Goal: Task Accomplishment & Management: Manage account settings

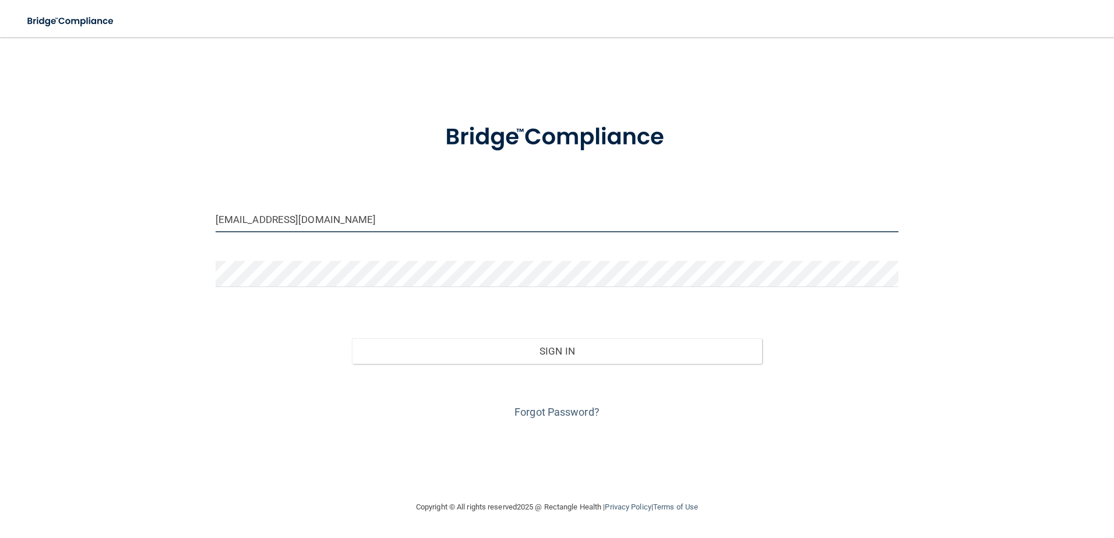
click at [302, 224] on input "Castromaria653@gmail.com" at bounding box center [557, 219] width 683 height 26
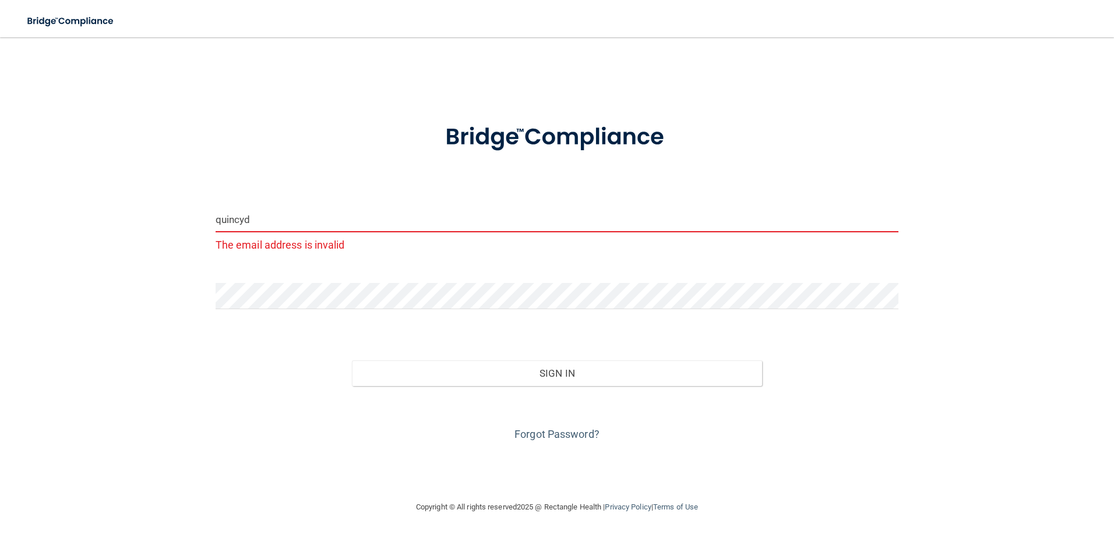
click at [352, 361] on button "Sign In" at bounding box center [557, 374] width 410 height 26
click at [291, 214] on input "quincyd" at bounding box center [557, 219] width 683 height 26
type input "[EMAIL_ADDRESS][DOMAIN_NAME]"
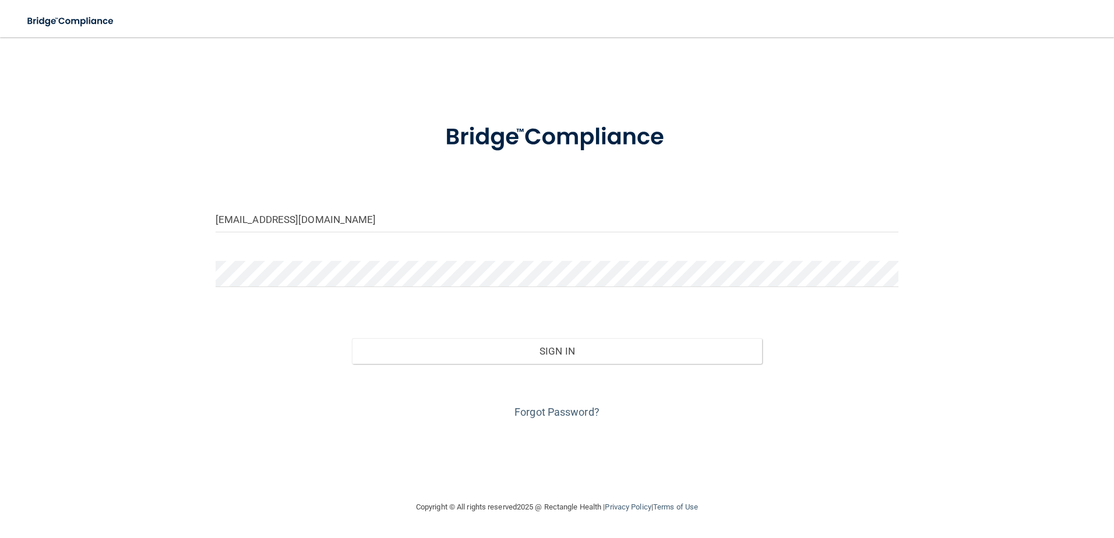
click at [874, 350] on div "Sign In" at bounding box center [557, 339] width 701 height 49
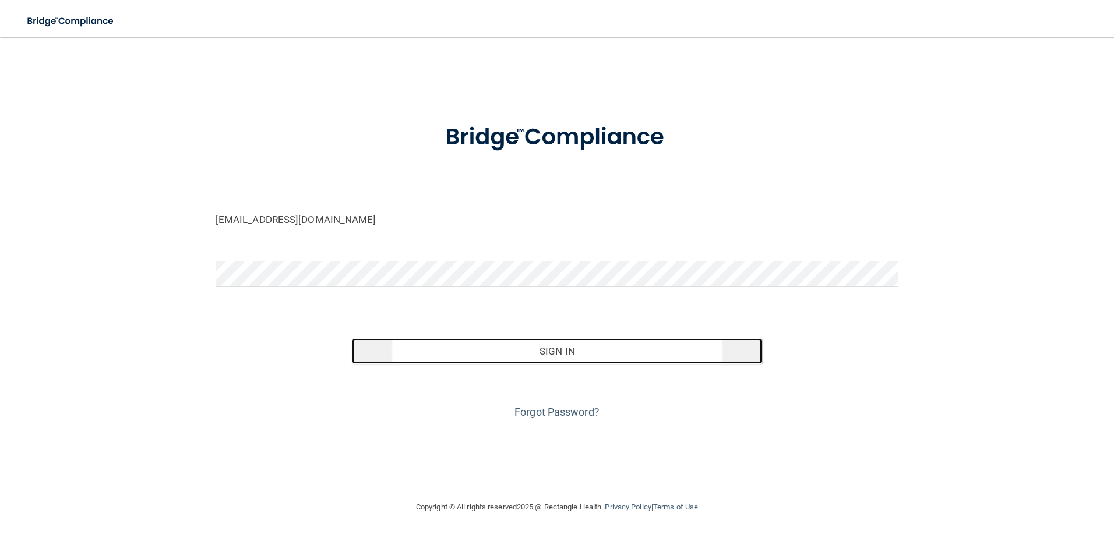
click at [558, 350] on button "Sign In" at bounding box center [557, 351] width 410 height 26
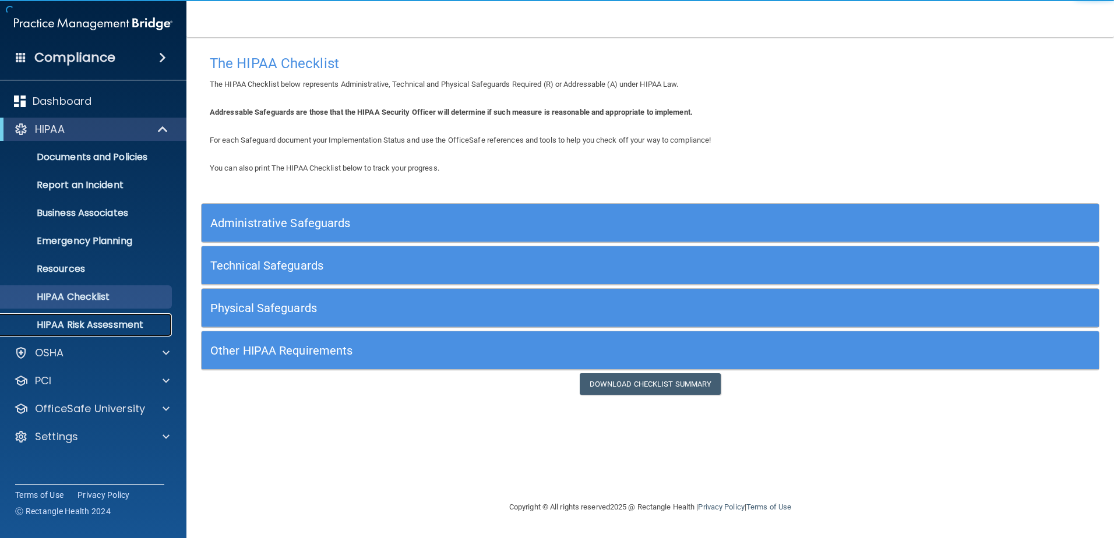
click at [79, 317] on link "HIPAA Risk Assessment" at bounding box center [80, 324] width 184 height 23
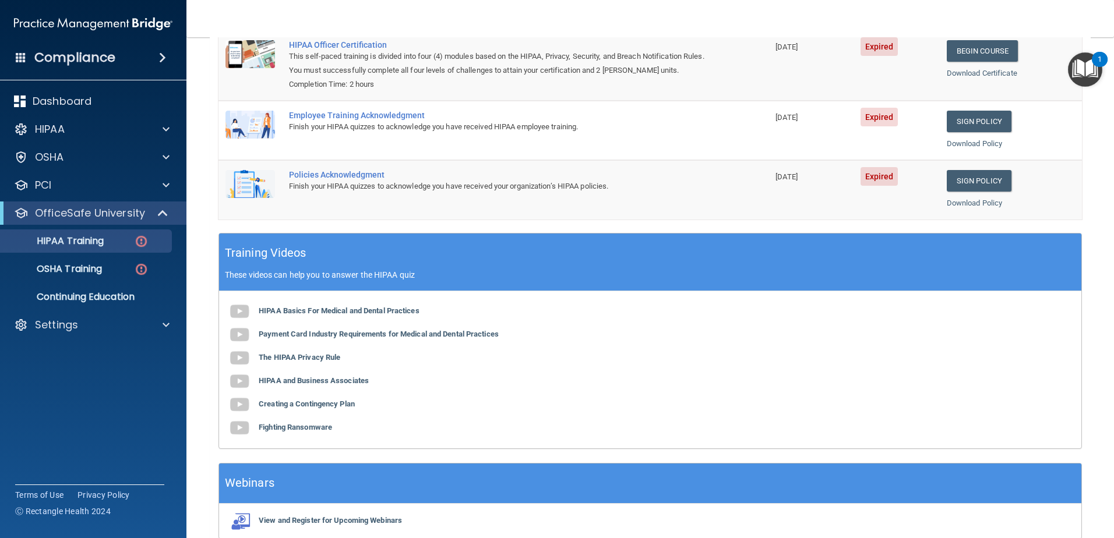
scroll to position [232, 0]
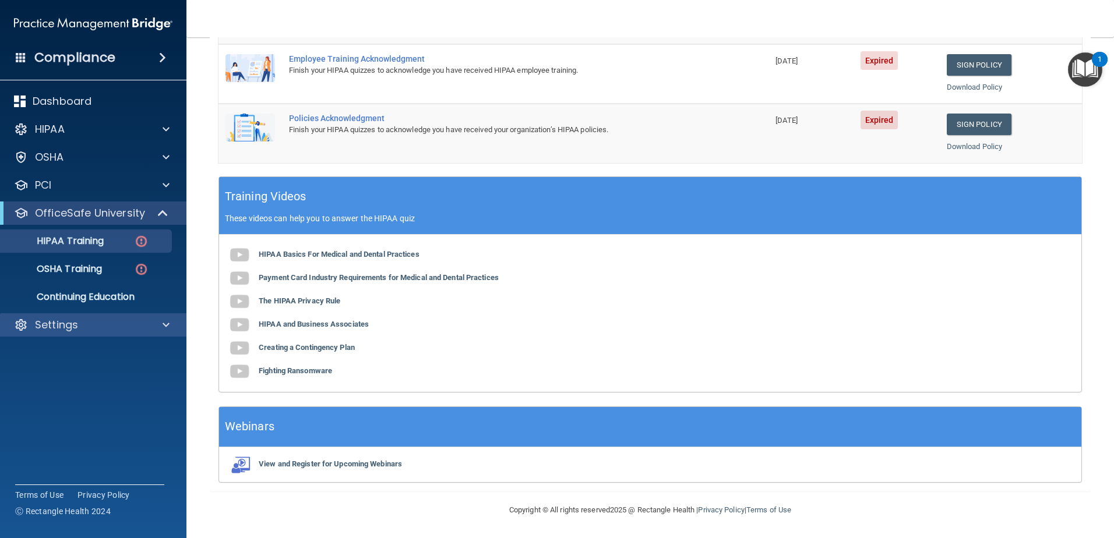
click at [94, 317] on div "Settings" at bounding box center [93, 324] width 187 height 23
click at [161, 326] on div at bounding box center [164, 325] width 29 height 14
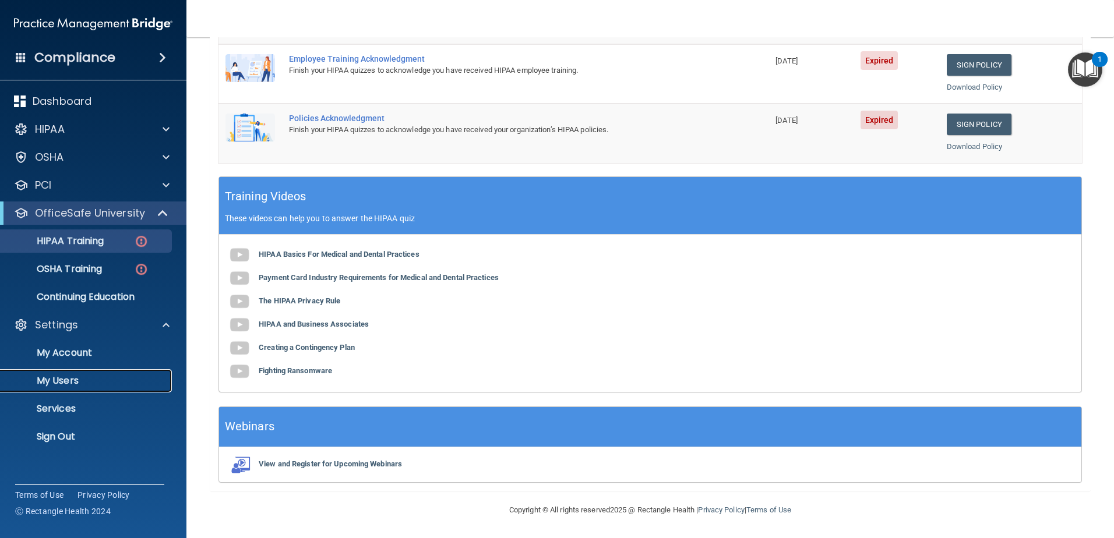
click at [65, 377] on p "My Users" at bounding box center [87, 381] width 159 height 12
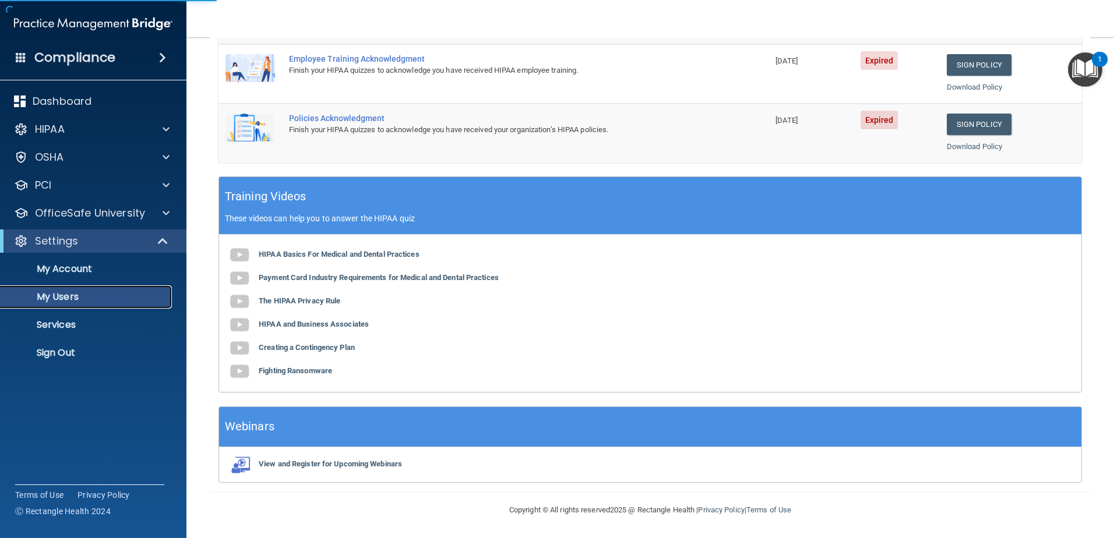
scroll to position [41, 0]
select select "20"
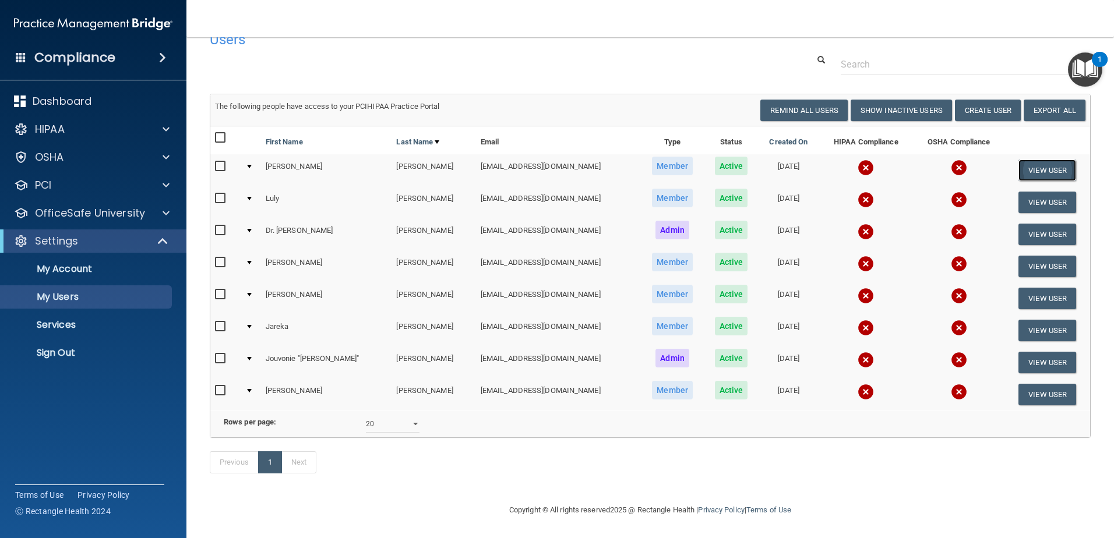
click at [1031, 160] on button "View User" at bounding box center [1047, 171] width 58 height 22
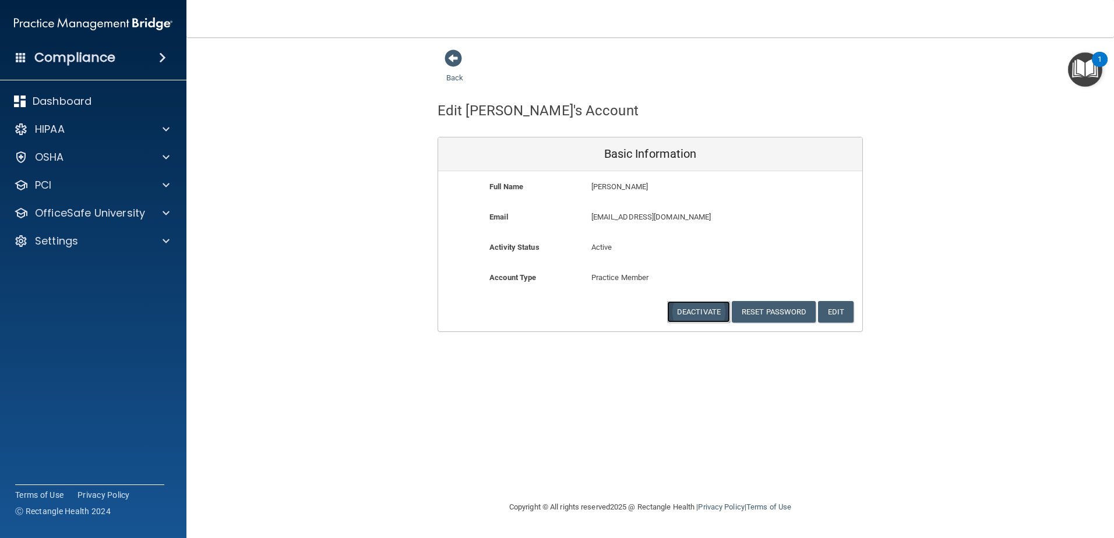
click at [714, 316] on button "Deactivate" at bounding box center [698, 312] width 63 height 22
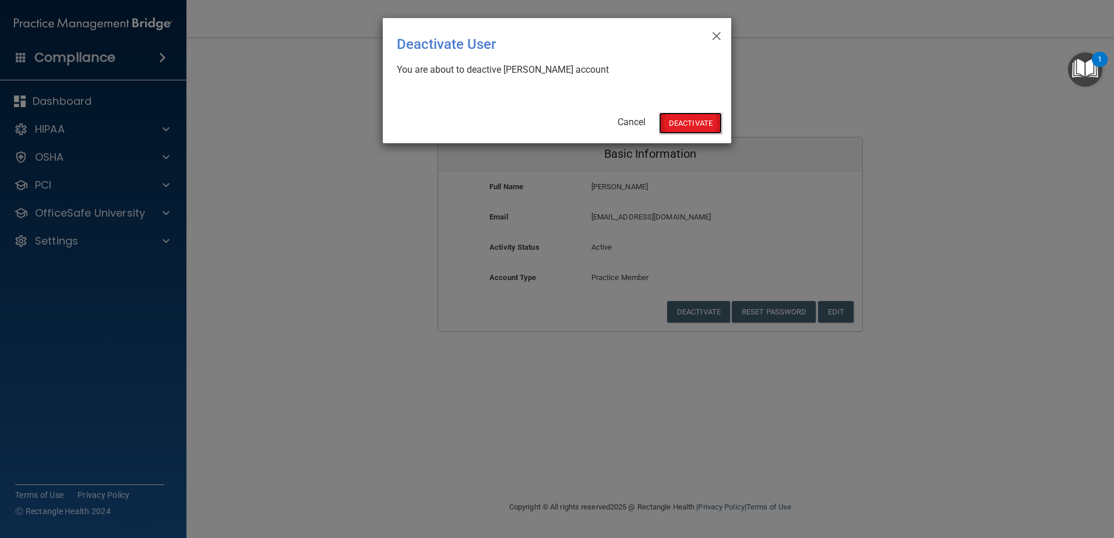
click at [685, 124] on button "Deactivate" at bounding box center [690, 123] width 63 height 22
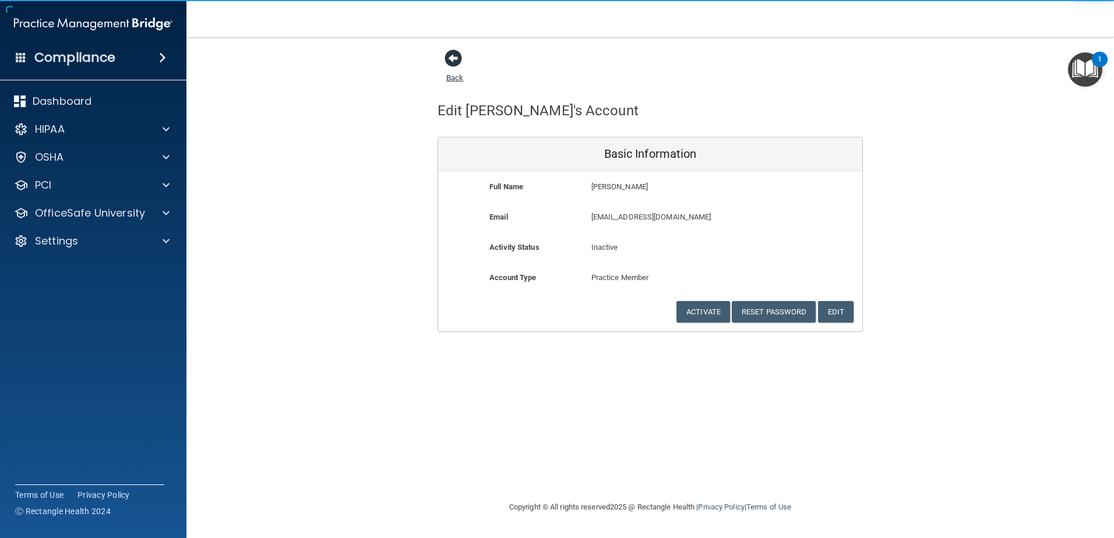
click at [458, 61] on span at bounding box center [453, 58] width 17 height 17
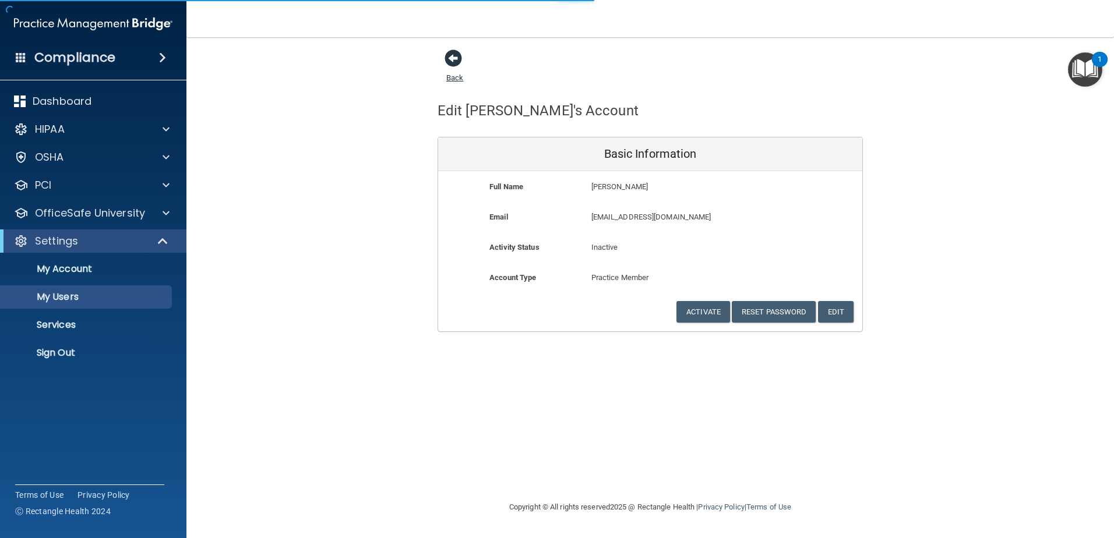
select select "20"
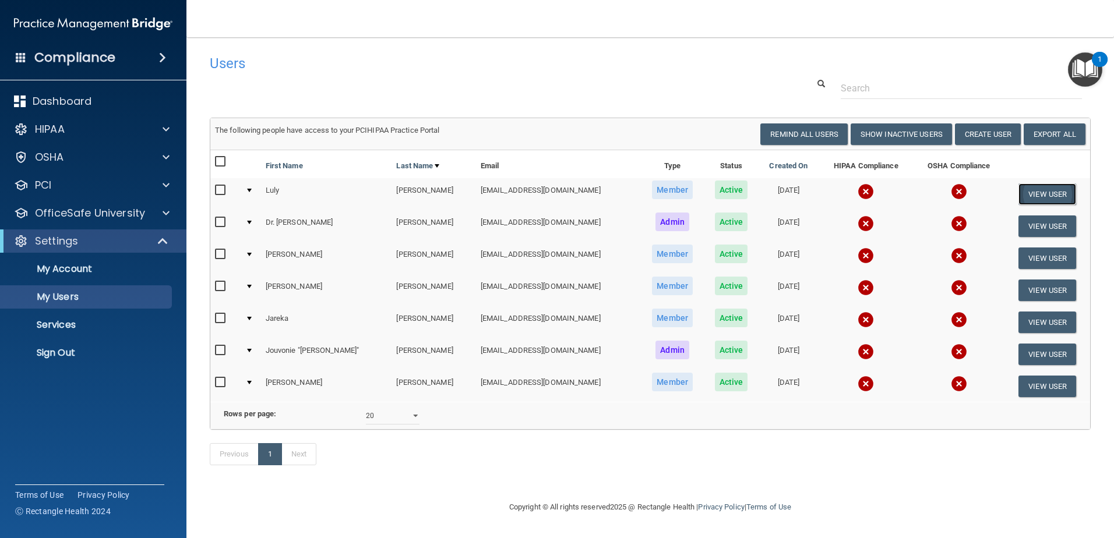
click at [1039, 195] on button "View User" at bounding box center [1047, 195] width 58 height 22
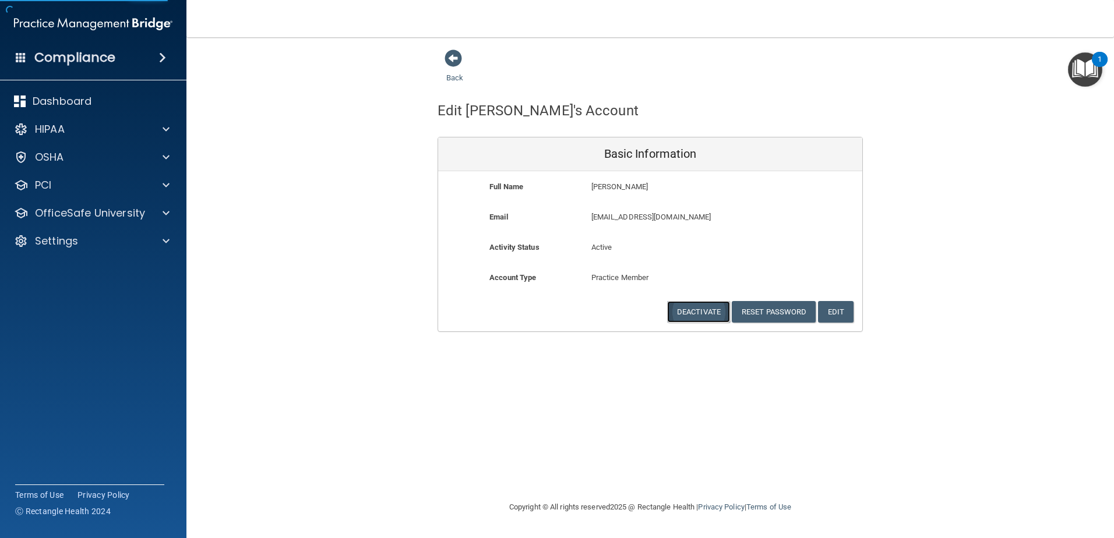
click at [693, 311] on button "Deactivate" at bounding box center [698, 312] width 63 height 22
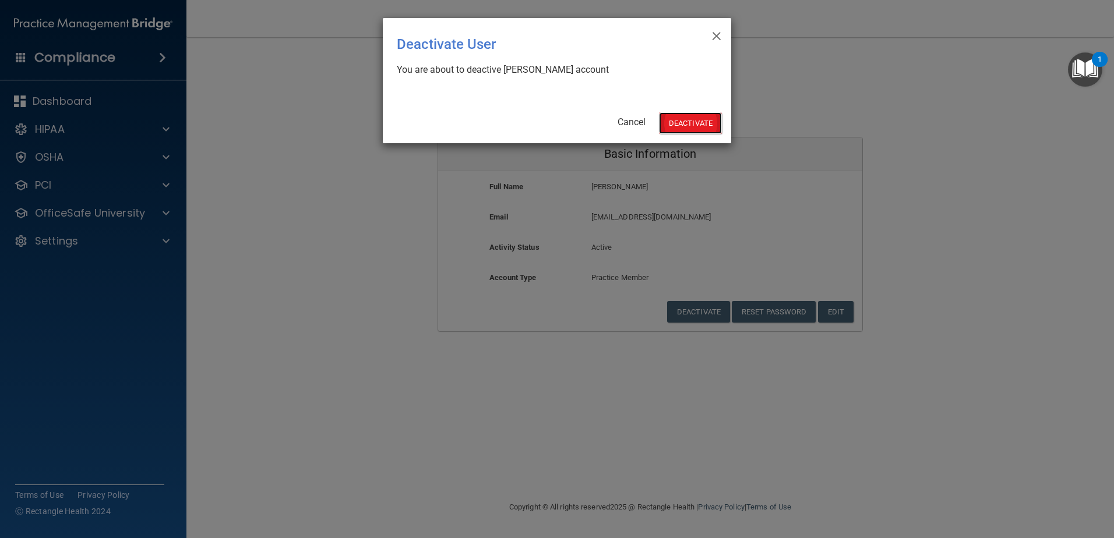
click at [700, 122] on button "Deactivate" at bounding box center [690, 123] width 63 height 22
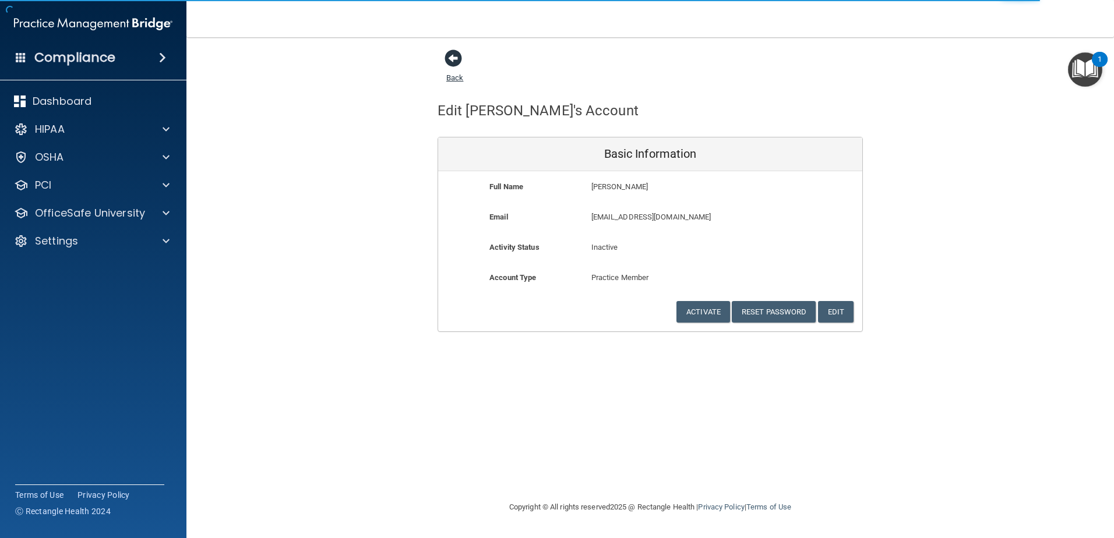
click at [456, 55] on span at bounding box center [453, 58] width 17 height 17
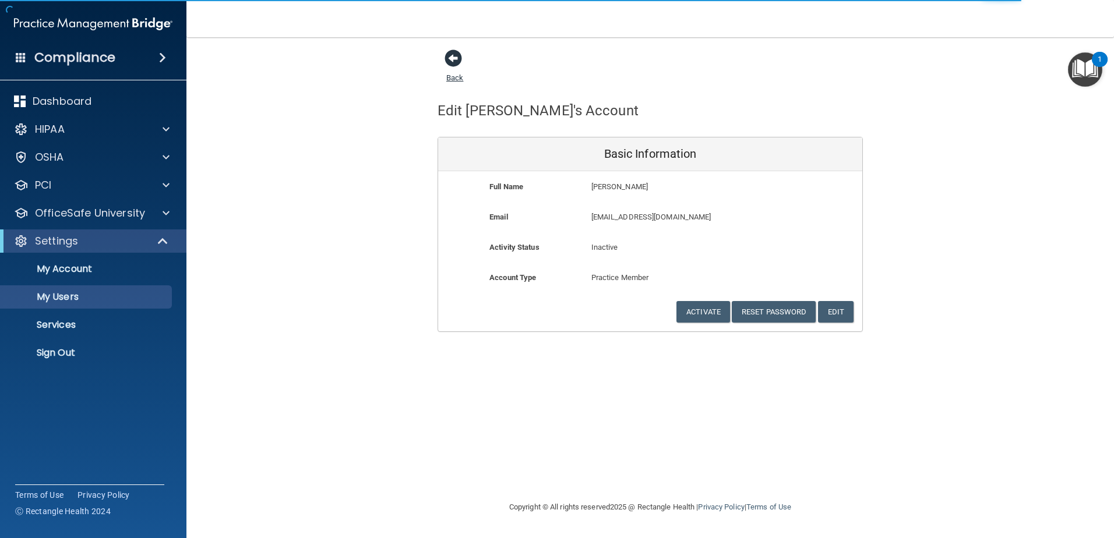
select select "20"
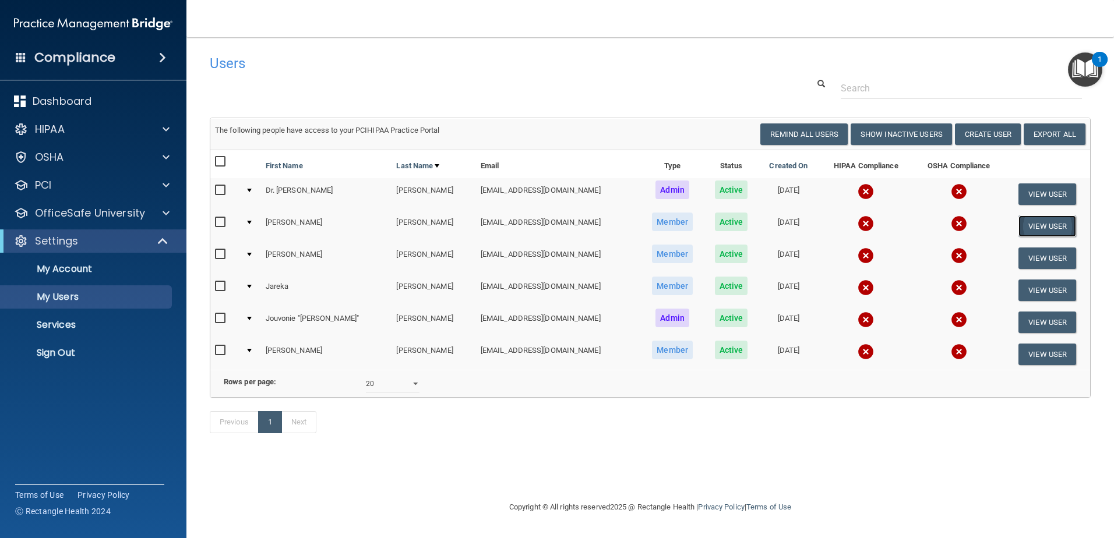
click at [1058, 230] on button "View User" at bounding box center [1047, 227] width 58 height 22
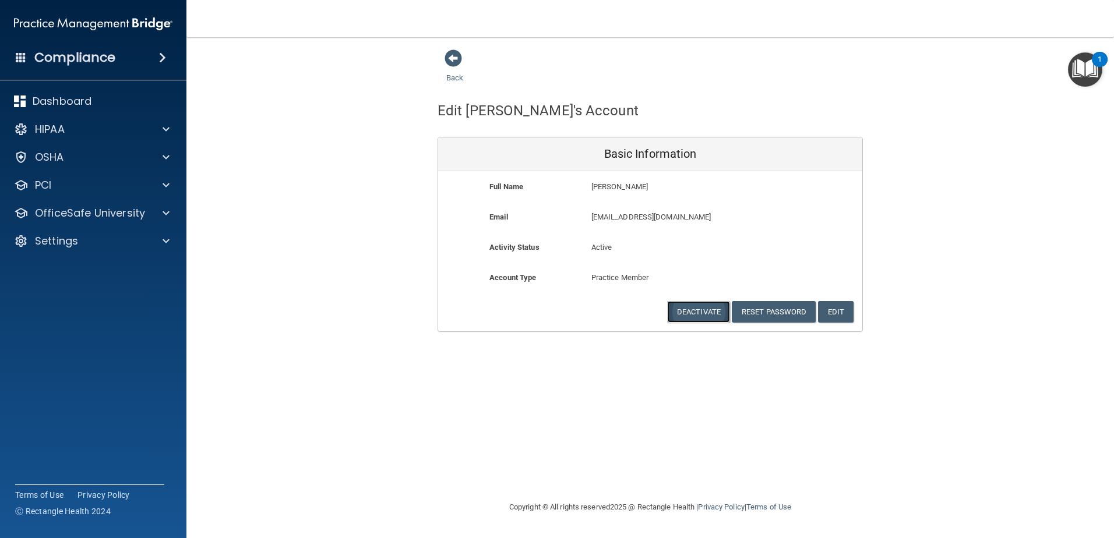
click at [722, 310] on button "Deactivate" at bounding box center [698, 312] width 63 height 22
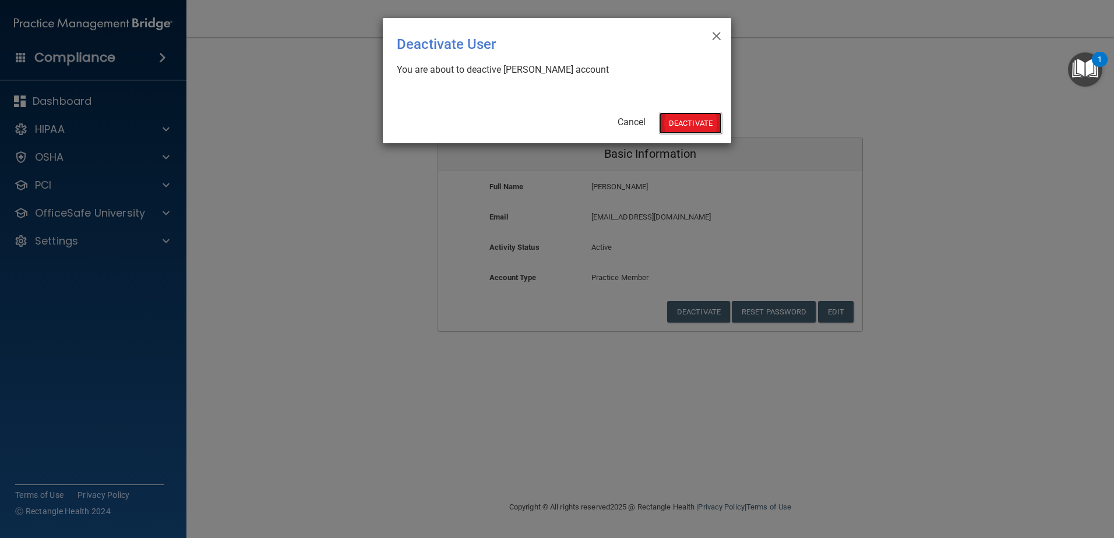
click at [685, 124] on button "Deactivate" at bounding box center [690, 123] width 63 height 22
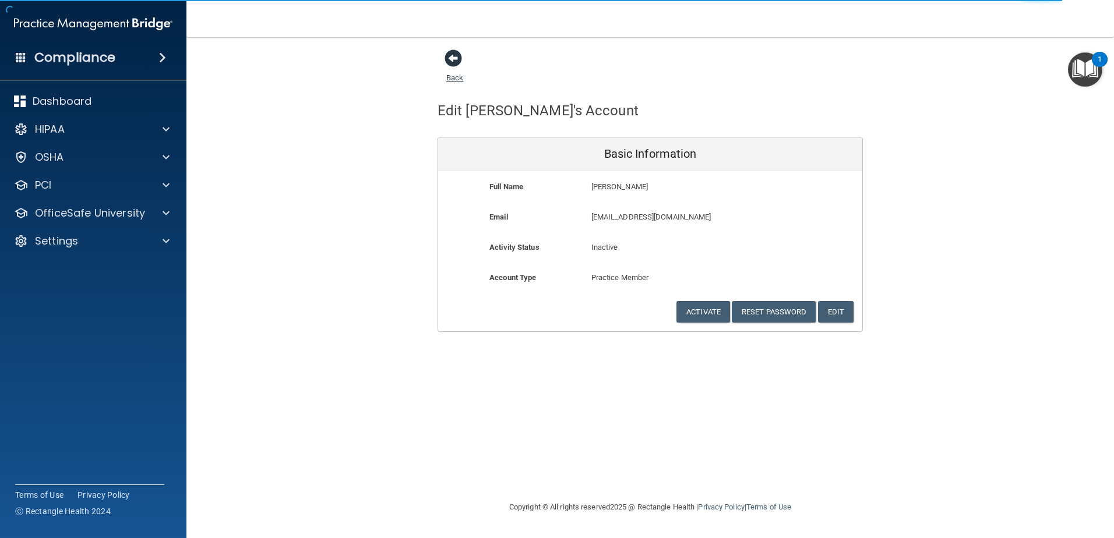
click at [450, 58] on span at bounding box center [453, 58] width 17 height 17
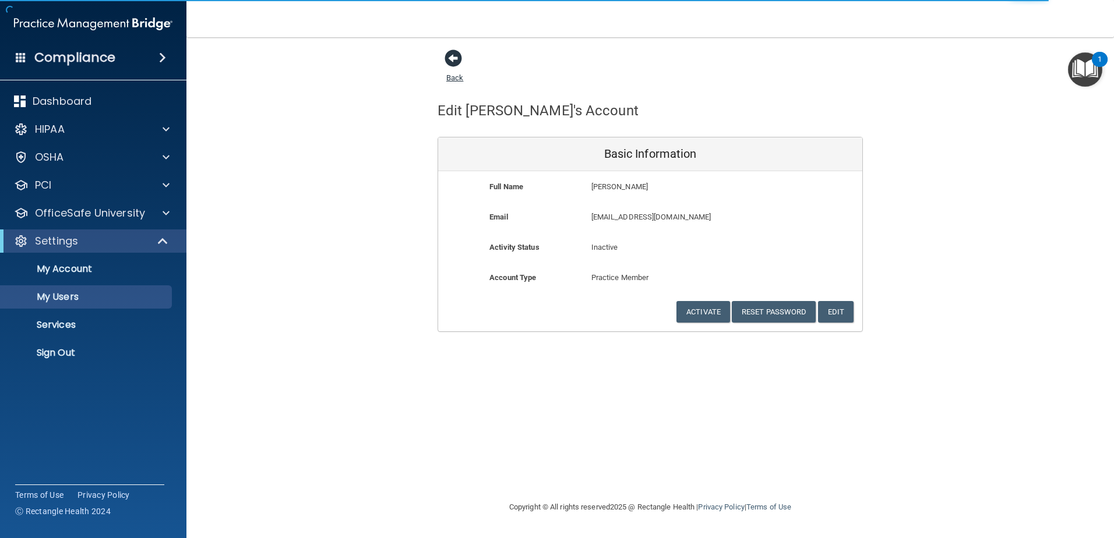
select select "20"
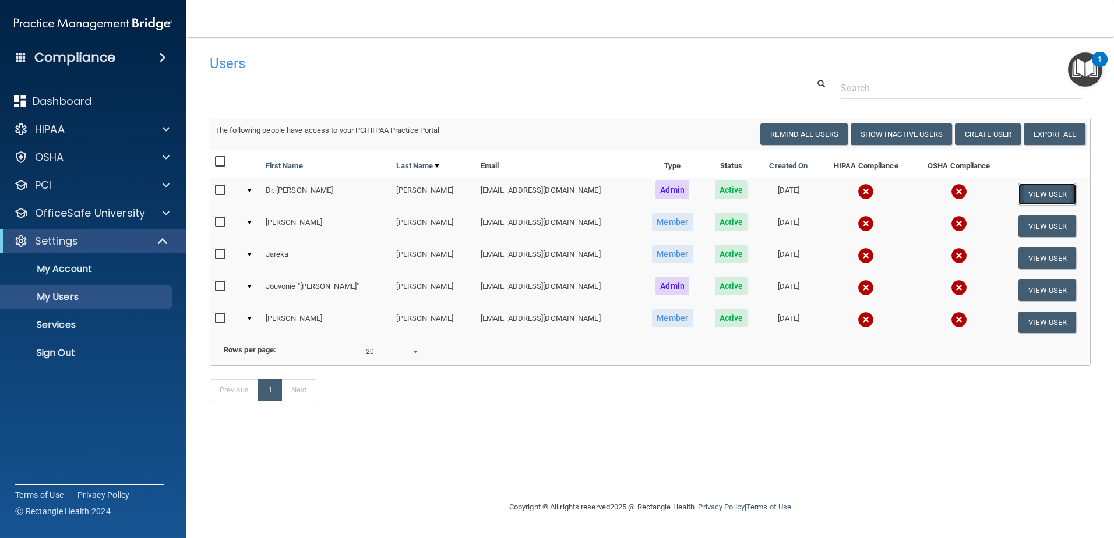
click at [1026, 197] on button "View User" at bounding box center [1047, 195] width 58 height 22
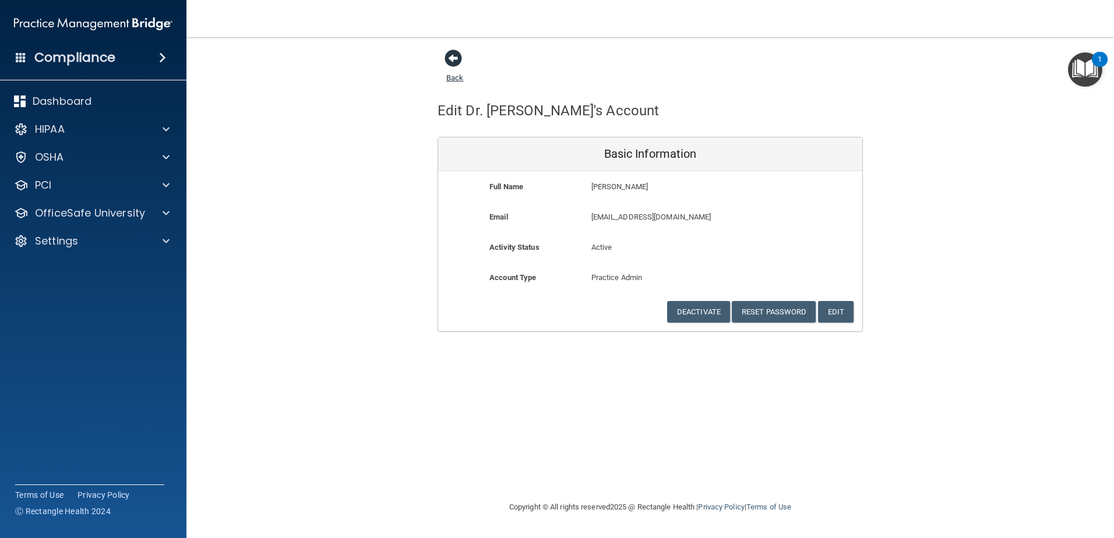
click at [446, 65] on span at bounding box center [453, 58] width 17 height 17
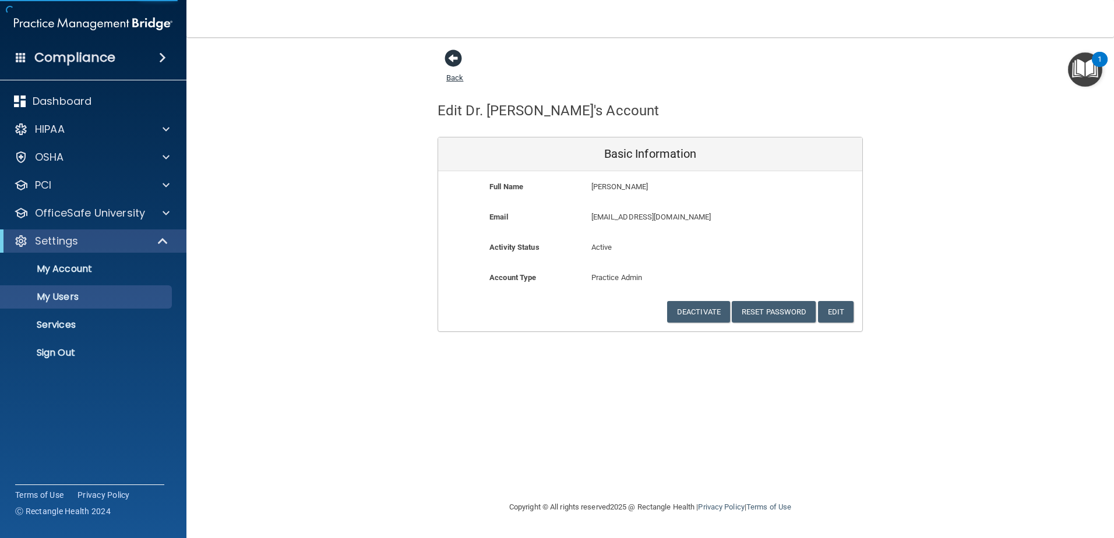
select select "20"
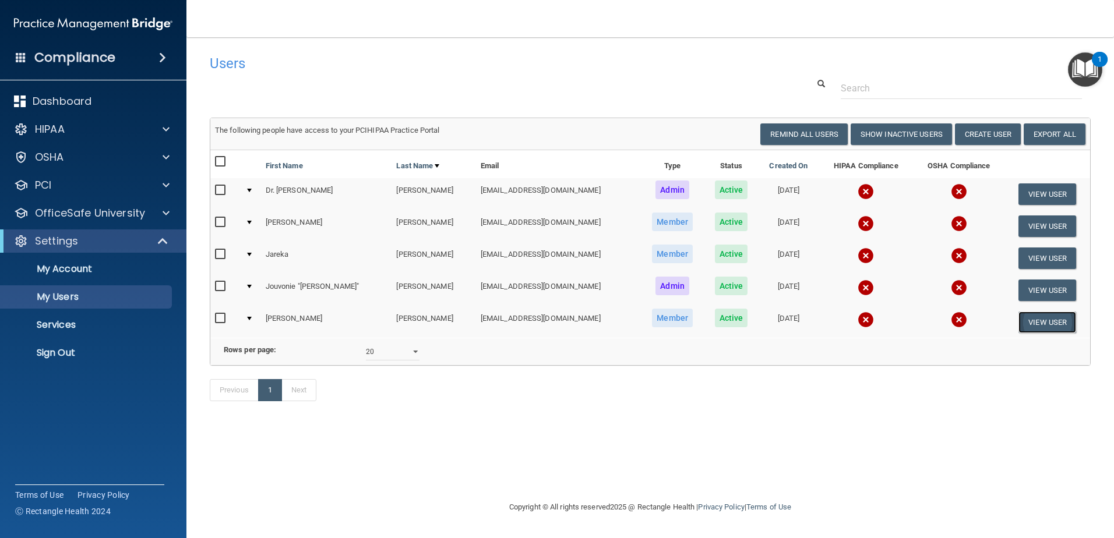
click at [1040, 324] on button "View User" at bounding box center [1047, 323] width 58 height 22
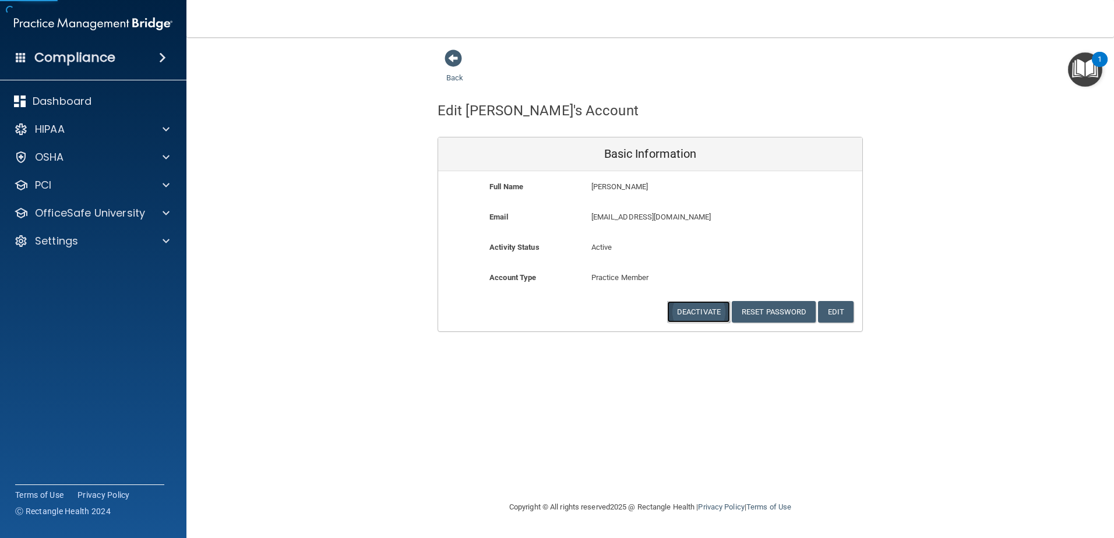
click at [704, 313] on button "Deactivate" at bounding box center [698, 312] width 63 height 22
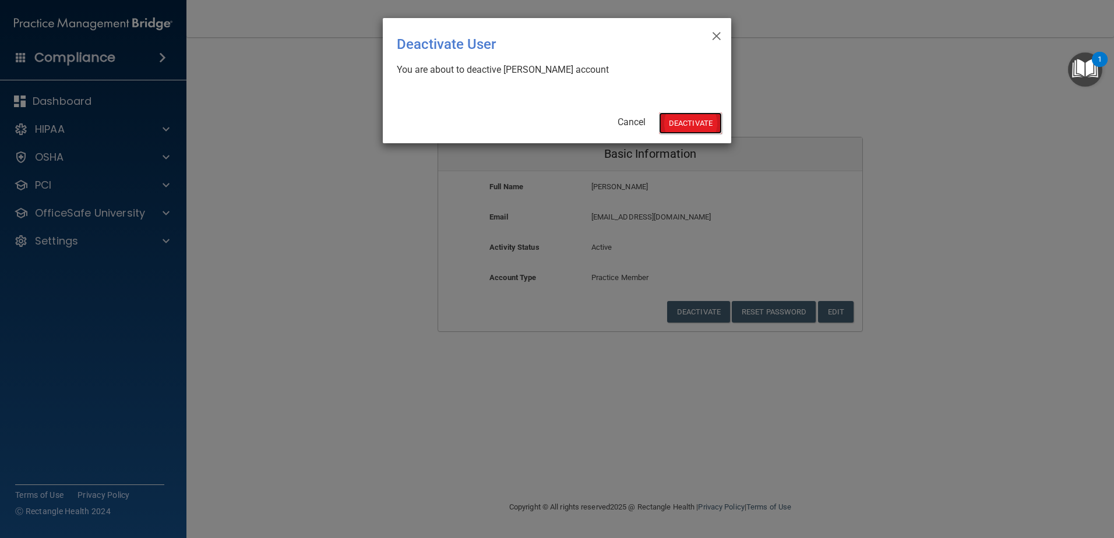
click at [680, 122] on button "Deactivate" at bounding box center [690, 123] width 63 height 22
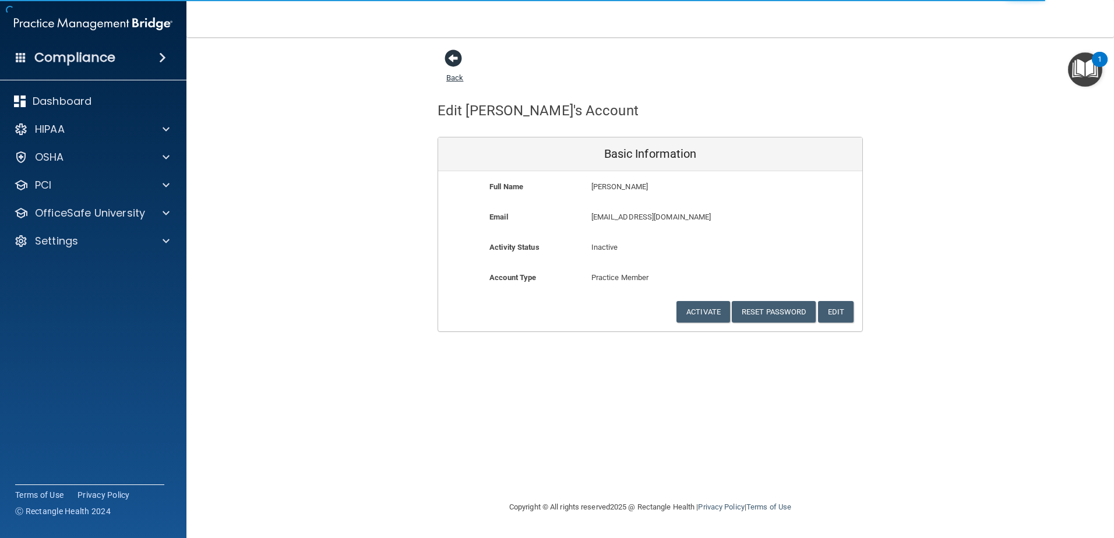
click at [454, 57] on span at bounding box center [453, 58] width 17 height 17
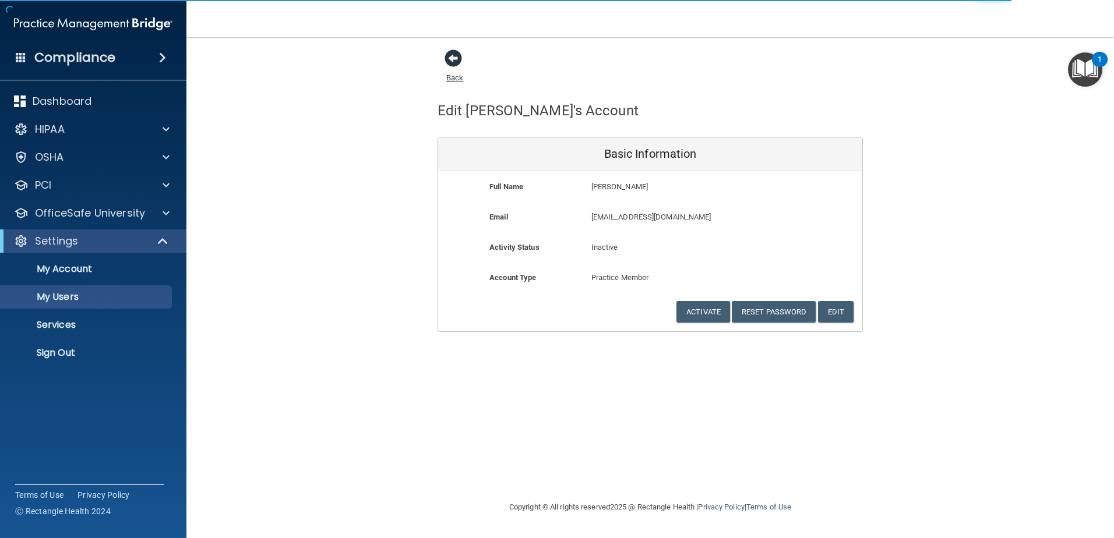
select select "20"
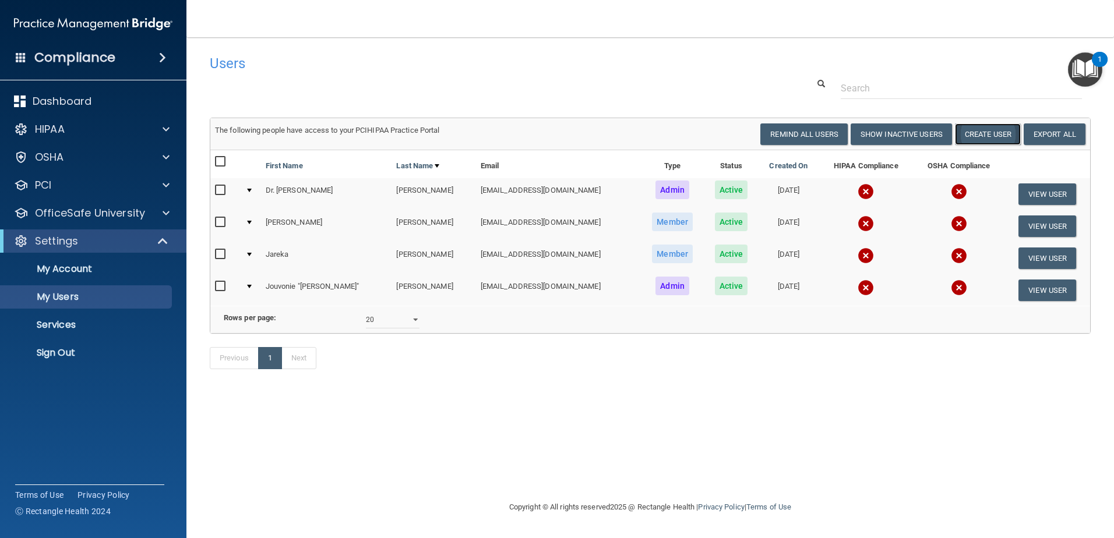
click at [985, 132] on button "Create User" at bounding box center [988, 135] width 66 height 22
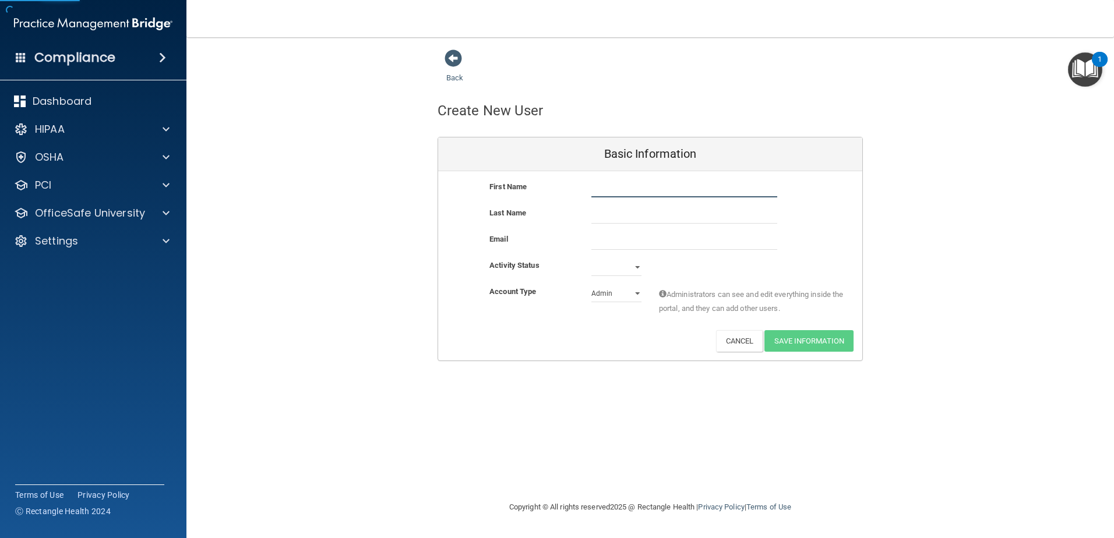
click at [625, 194] on input "text" at bounding box center [684, 188] width 186 height 17
click at [638, 185] on input "text" at bounding box center [684, 188] width 186 height 17
type input "Melody"
type input "[PERSON_NAME]"
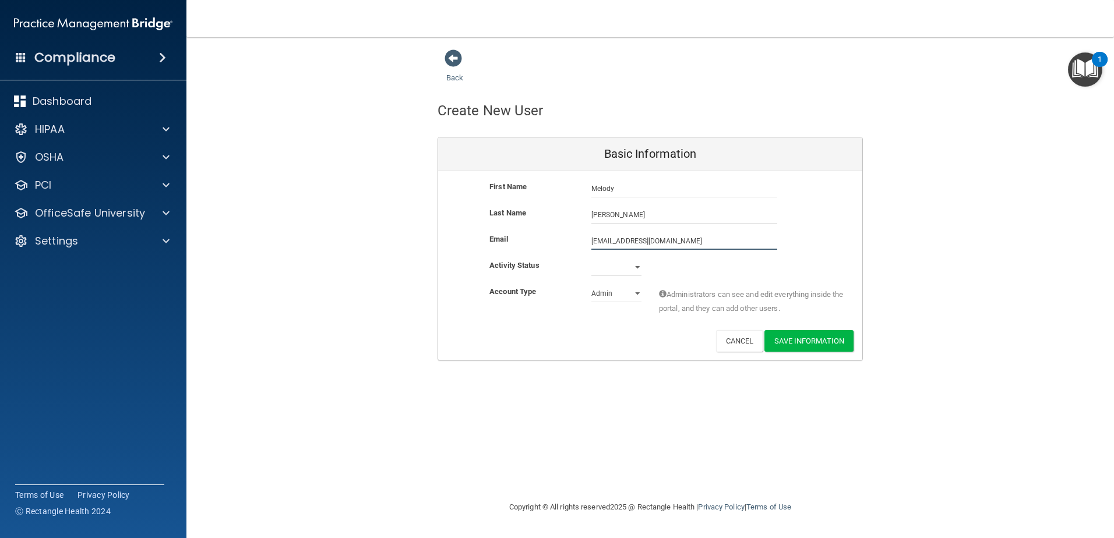
type input "[EMAIL_ADDRESS][DOMAIN_NAME]"
click at [636, 264] on select "Active Inactive" at bounding box center [616, 269] width 50 height 17
select select "active"
click at [591, 259] on select "Active Inactive" at bounding box center [616, 267] width 50 height 17
click at [636, 290] on select "Admin Member" at bounding box center [616, 293] width 50 height 17
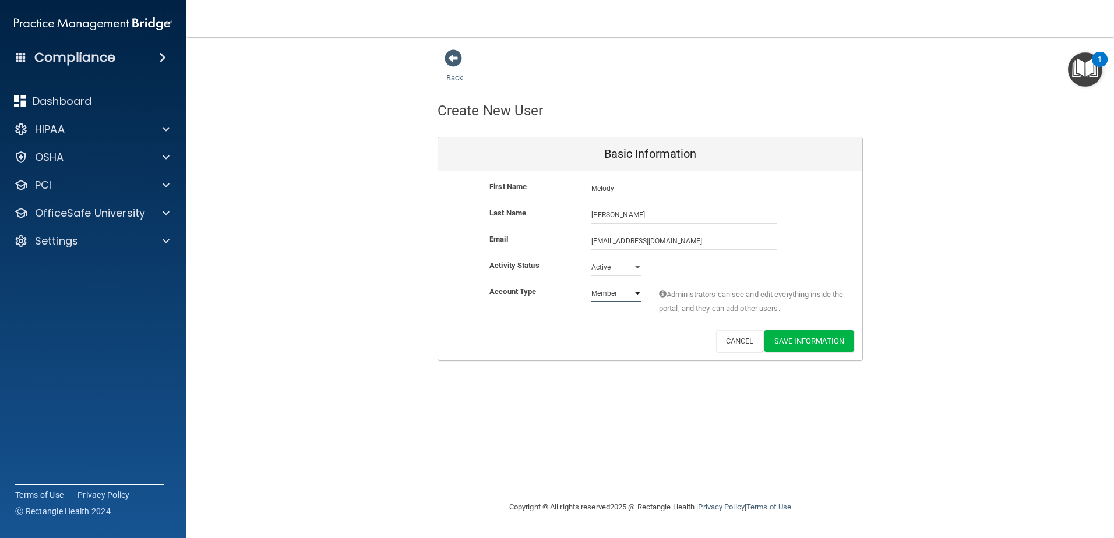
click at [591, 285] on select "Admin Member" at bounding box center [616, 293] width 50 height 17
click at [637, 297] on select "Admin Member" at bounding box center [616, 293] width 50 height 17
click at [591, 285] on select "Admin Member" at bounding box center [616, 293] width 50 height 17
click at [634, 294] on select "Admin Member" at bounding box center [616, 293] width 50 height 17
select select "practice_member"
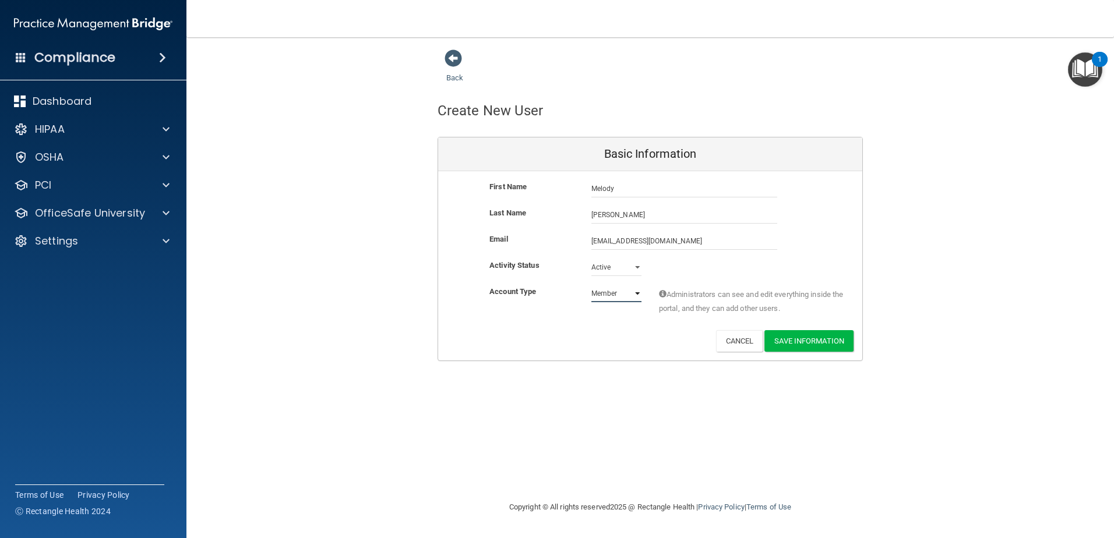
click at [591, 285] on select "Admin Member" at bounding box center [616, 293] width 50 height 17
click at [791, 341] on button "Save Information" at bounding box center [808, 341] width 89 height 22
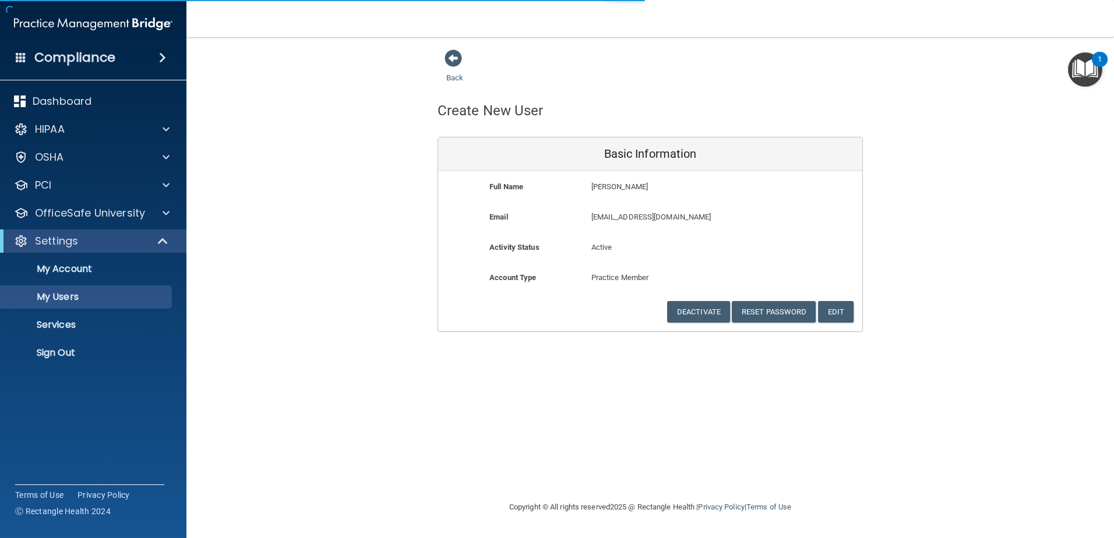
select select "20"
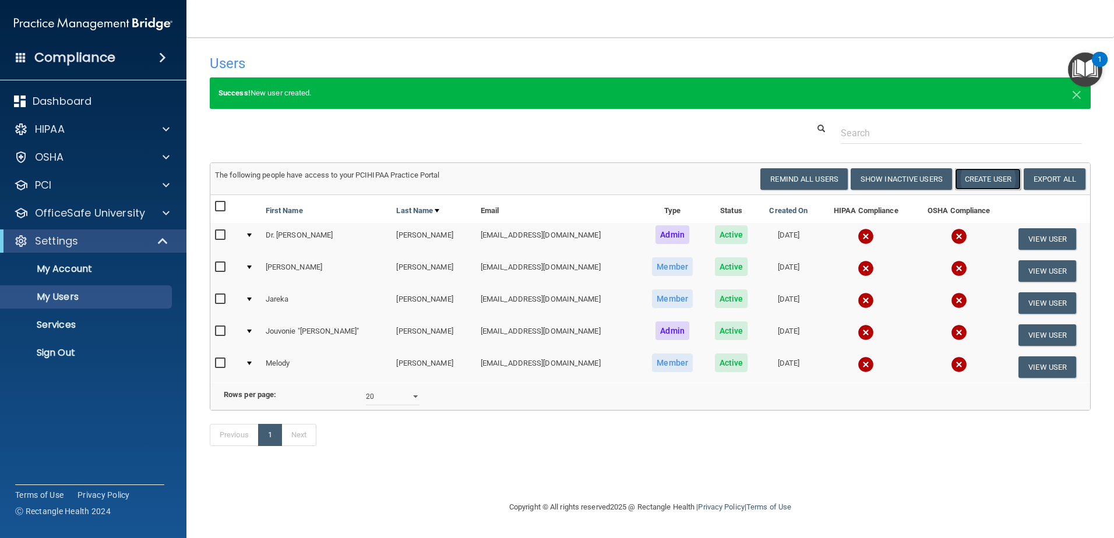
click at [965, 180] on button "Create User" at bounding box center [988, 179] width 66 height 22
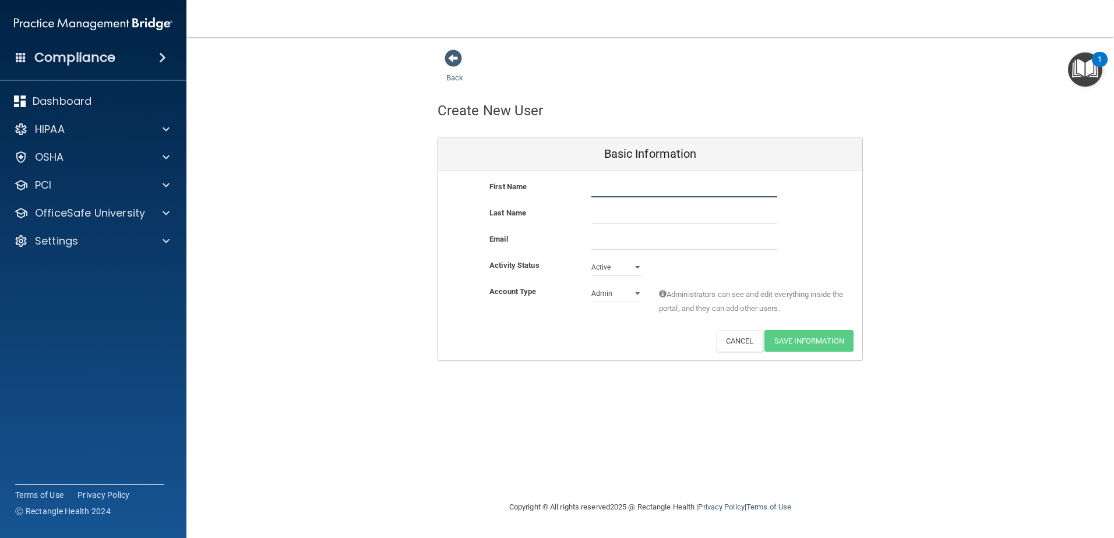
click at [597, 189] on input "text" at bounding box center [684, 188] width 186 height 17
type input "Abilene"
type input "[PERSON_NAME]"
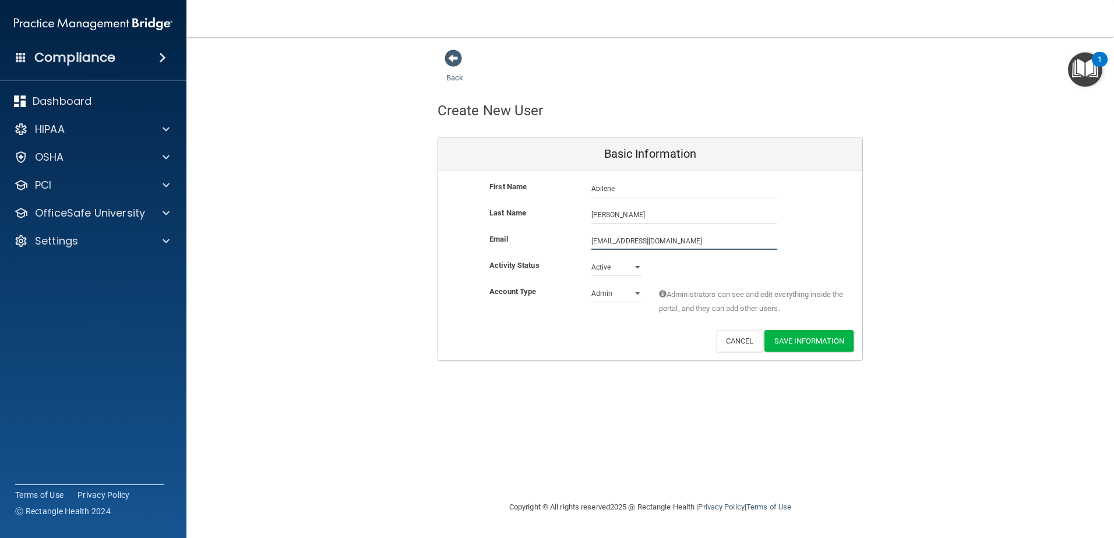
type input "[EMAIL_ADDRESS][DOMAIN_NAME]"
click at [637, 286] on div "First Name Abilene Mendoza Abilene Last Name Mendoza Email abilenemendoza99@gma…" at bounding box center [650, 267] width 424 height 192
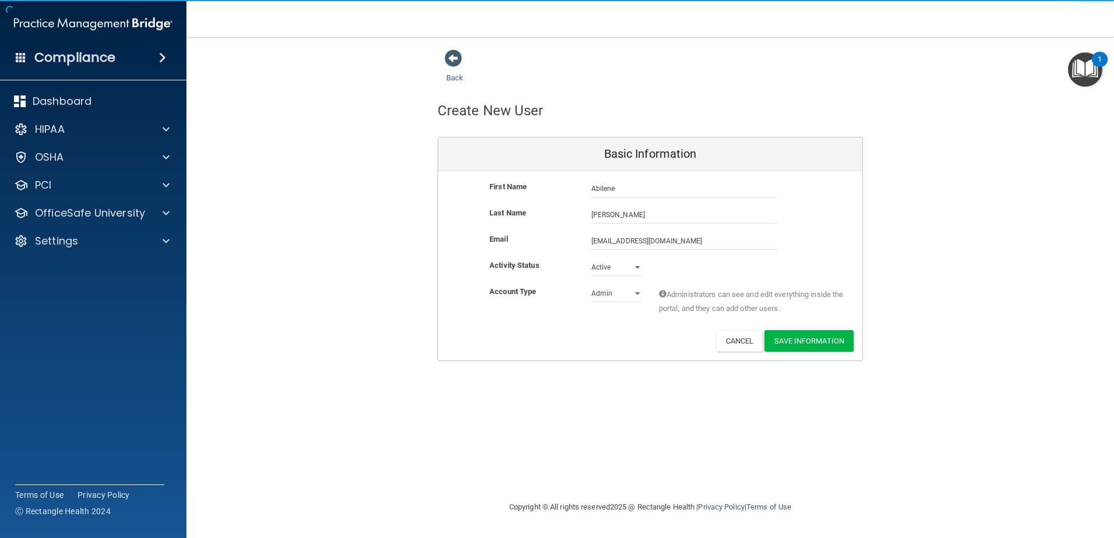
click at [615, 335] on div "Deactivate Reset Password Edit Cancel Save Information" at bounding box center [650, 341] width 424 height 22
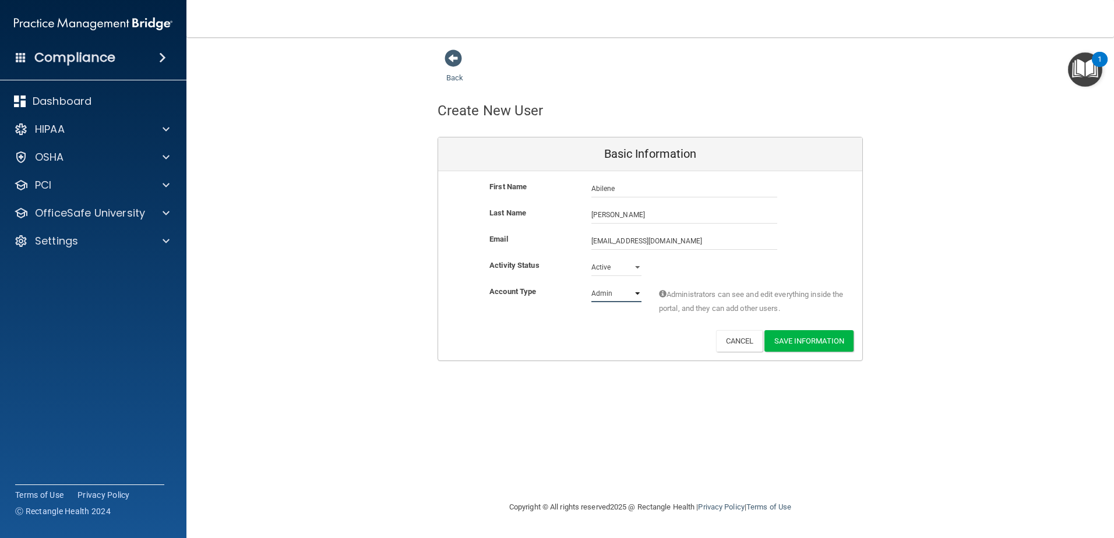
click at [637, 297] on select "Admin Member" at bounding box center [616, 293] width 50 height 17
select select "practice_member"
click at [591, 285] on select "Admin Member" at bounding box center [616, 293] width 50 height 17
click at [837, 342] on button "Save Information" at bounding box center [808, 341] width 89 height 22
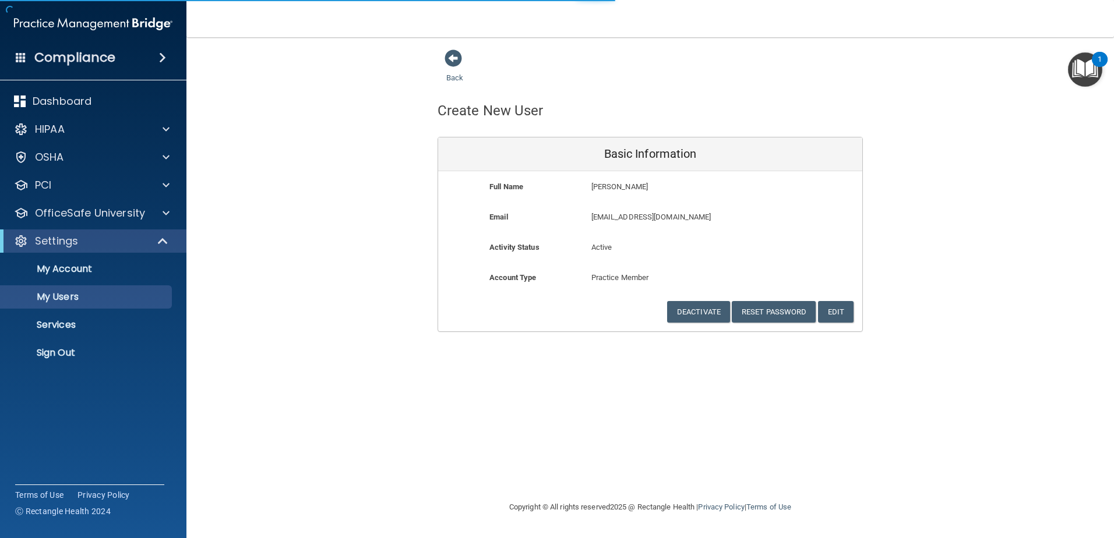
select select "20"
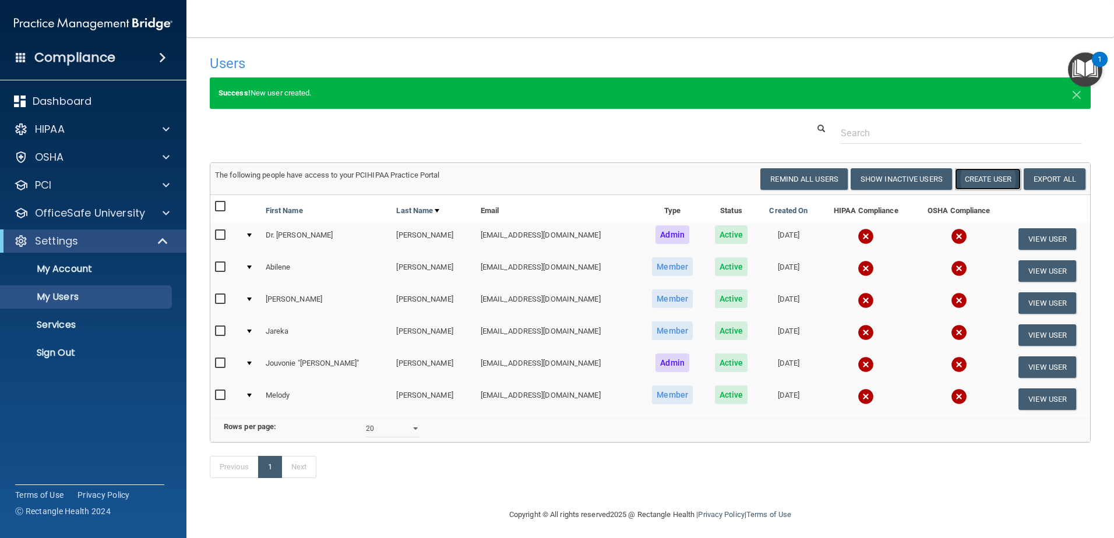
click at [983, 177] on button "Create User" at bounding box center [988, 179] width 66 height 22
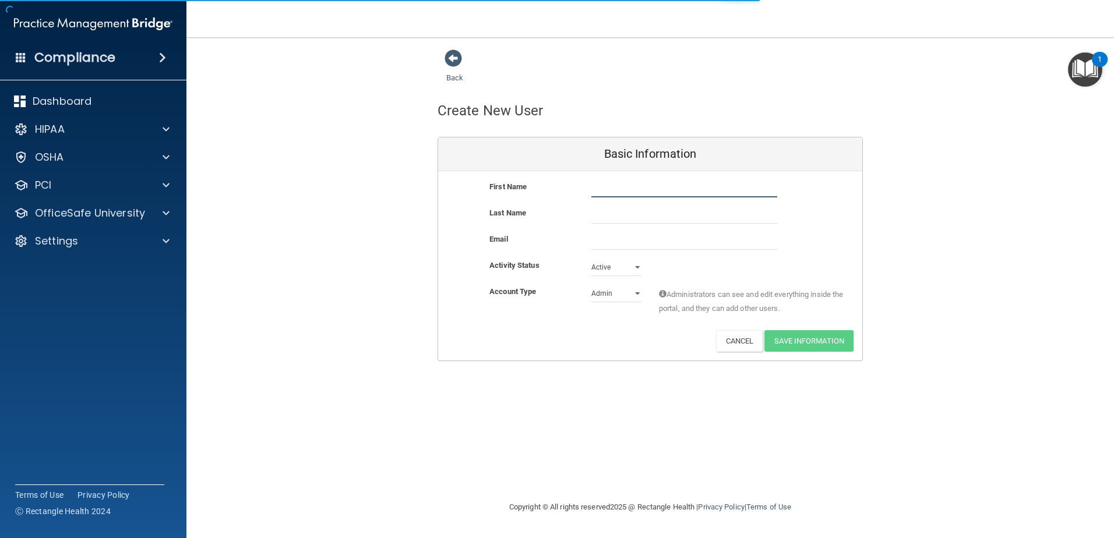
click at [641, 189] on input "text" at bounding box center [684, 188] width 186 height 17
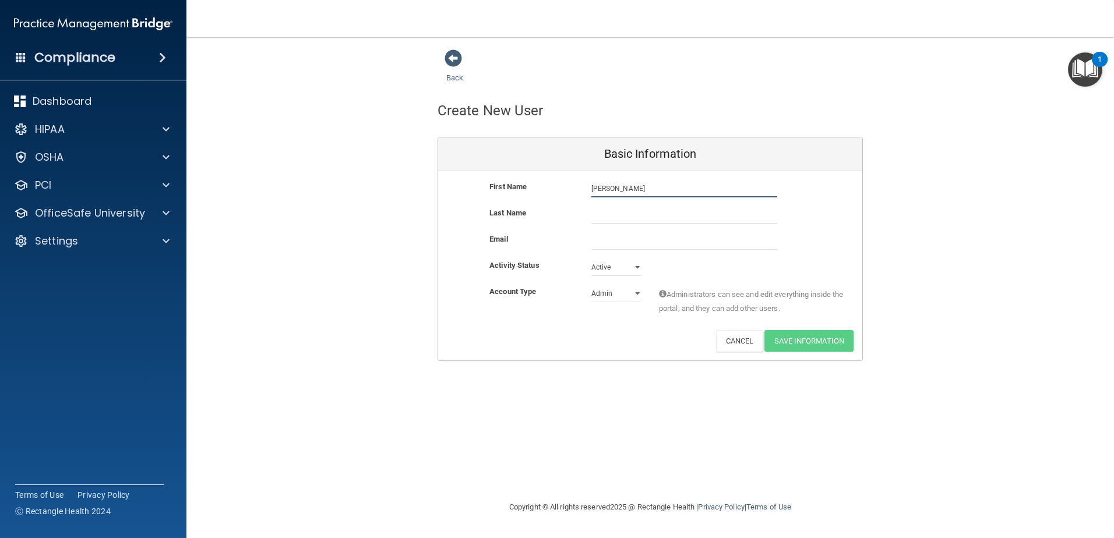
type input "Sai Krishna"
type input "Bandaou"
click at [599, 243] on input "email" at bounding box center [684, 240] width 186 height 17
click at [574, 260] on div "Activity Status" at bounding box center [532, 266] width 102 height 14
click at [611, 238] on input "email" at bounding box center [684, 240] width 186 height 17
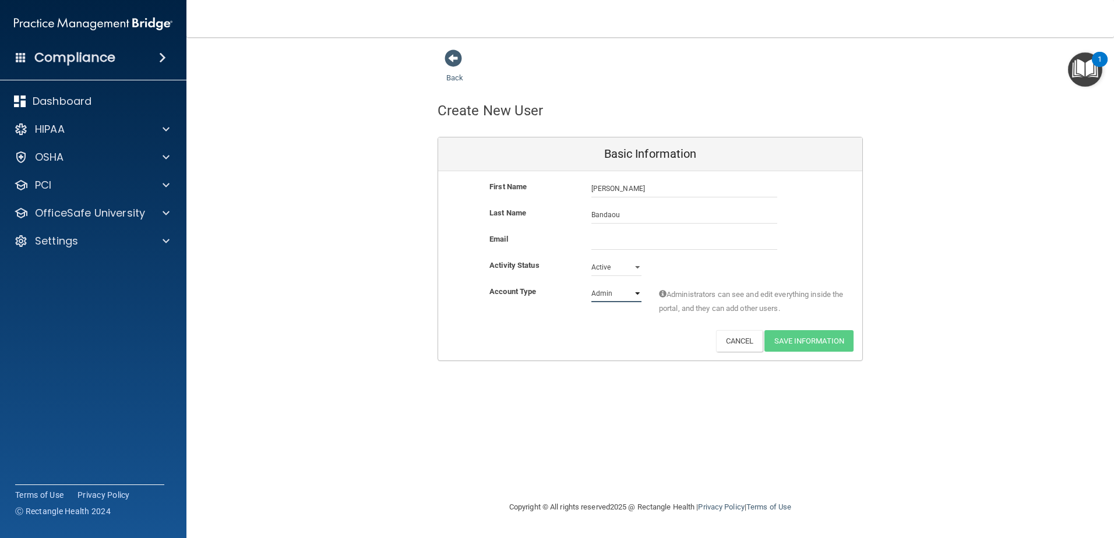
click at [598, 294] on select "Admin Member" at bounding box center [616, 293] width 50 height 17
select select "practice_member"
click at [591, 285] on select "Admin Member" at bounding box center [616, 293] width 50 height 17
click at [660, 232] on input "email" at bounding box center [684, 240] width 186 height 17
click at [532, 315] on div "Account Type Practice Member Admin Member Financial Institution Business Associ…" at bounding box center [650, 303] width 424 height 37
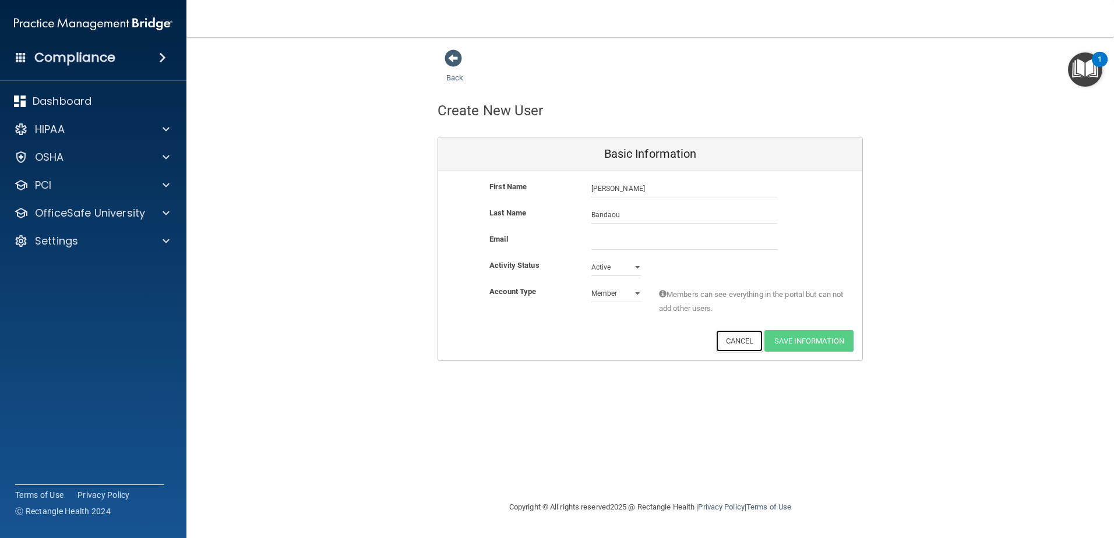
click at [741, 338] on button "Cancel" at bounding box center [739, 341] width 47 height 22
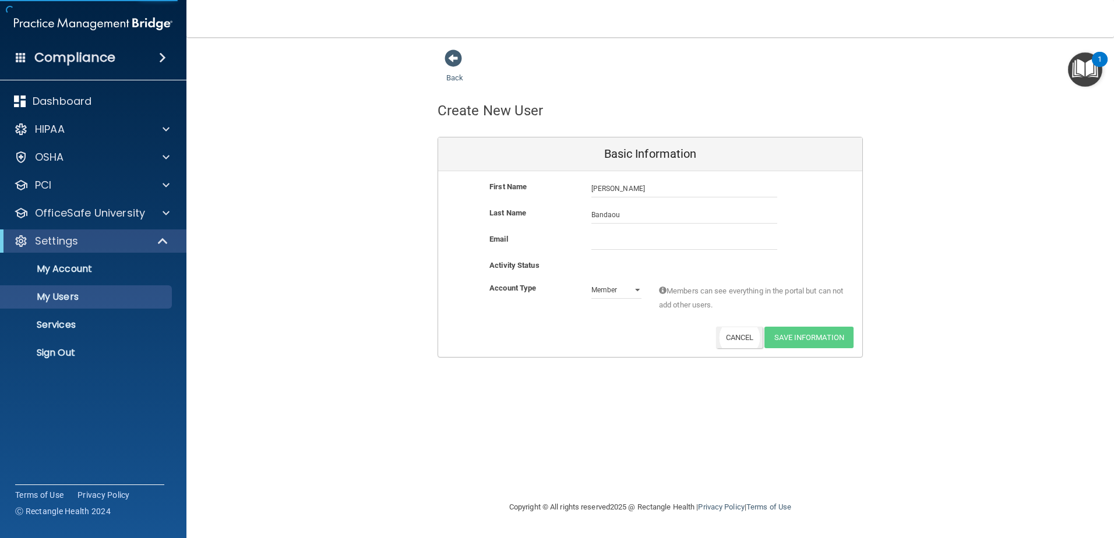
select select "20"
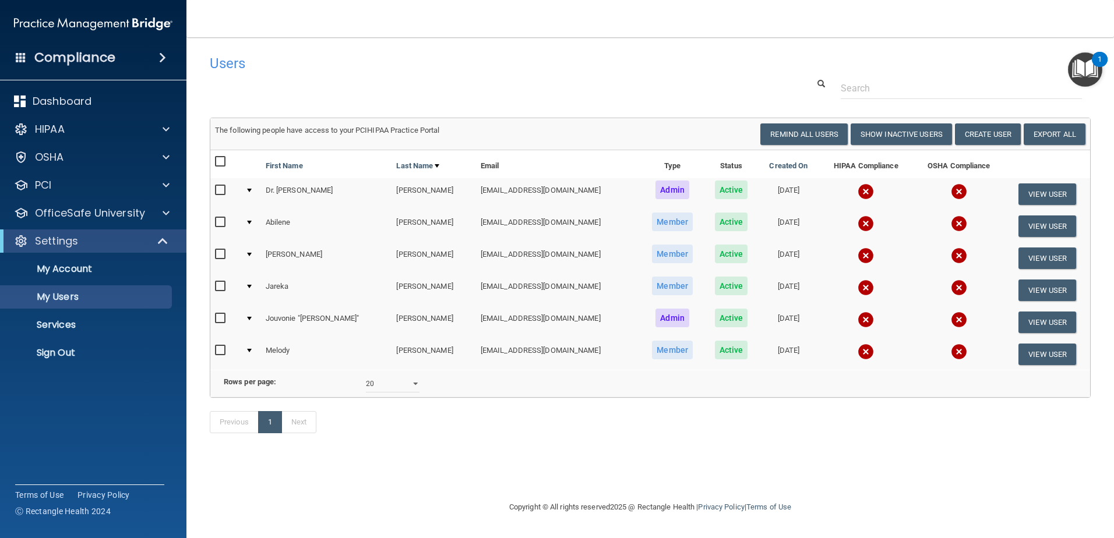
click at [221, 161] on input "checkbox" at bounding box center [221, 161] width 13 height 9
checkbox input "true"
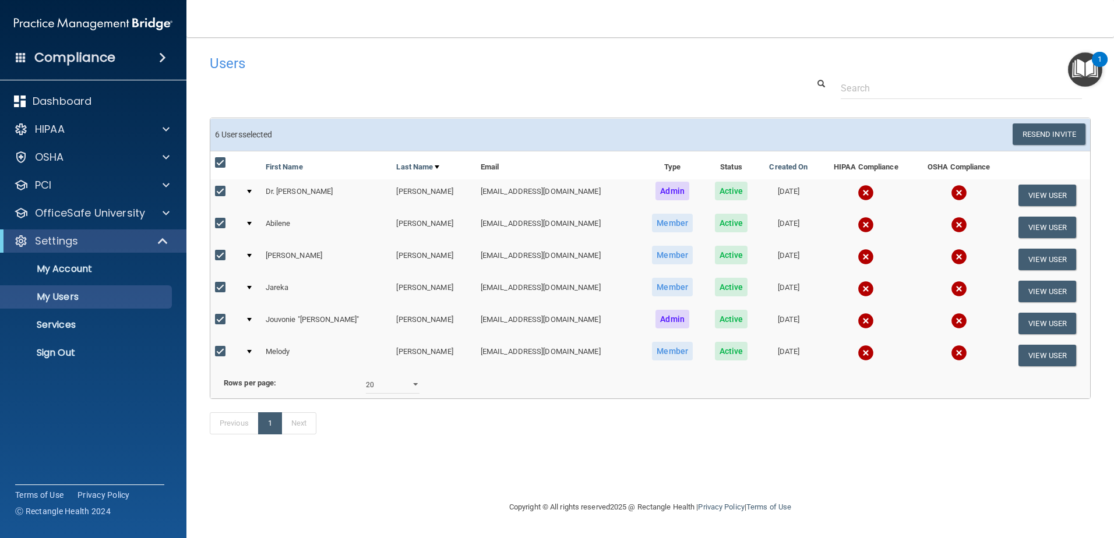
checkbox input "true"
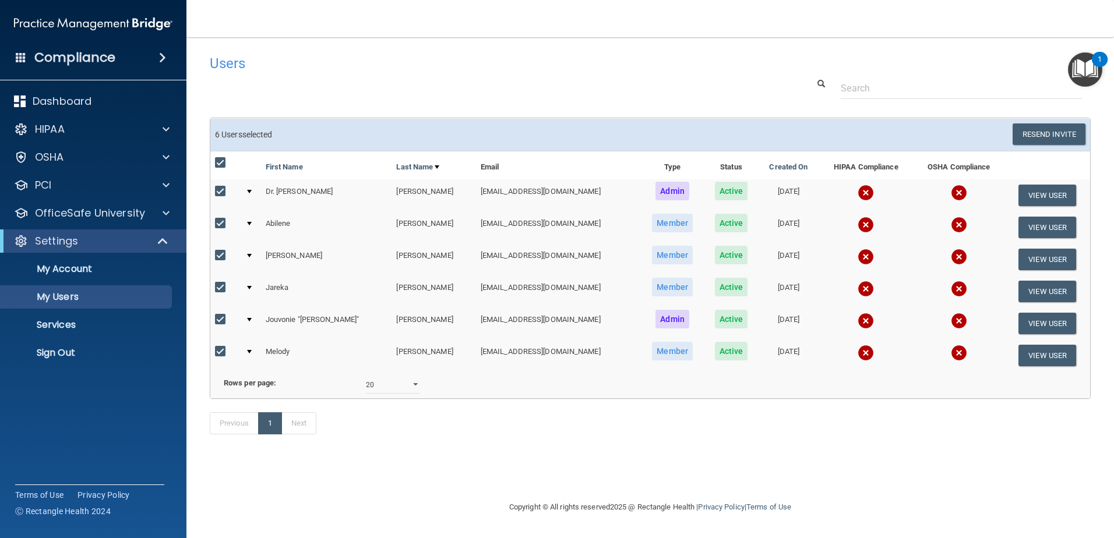
checkbox input "true"
click at [223, 159] on input "checkbox" at bounding box center [221, 162] width 13 height 9
checkbox input "false"
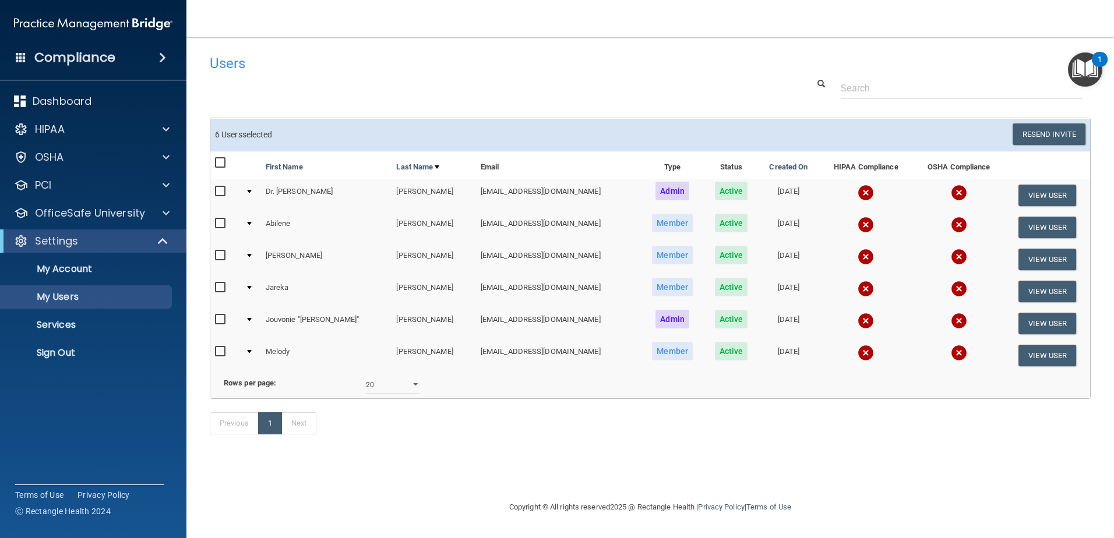
checkbox input "false"
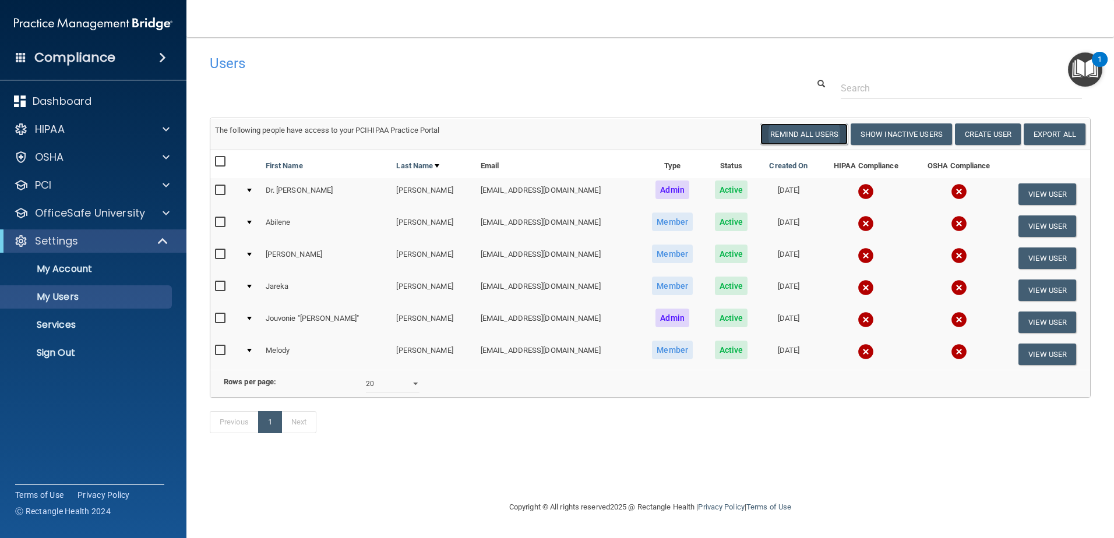
click at [797, 133] on button "Remind All Users" at bounding box center [803, 135] width 87 height 22
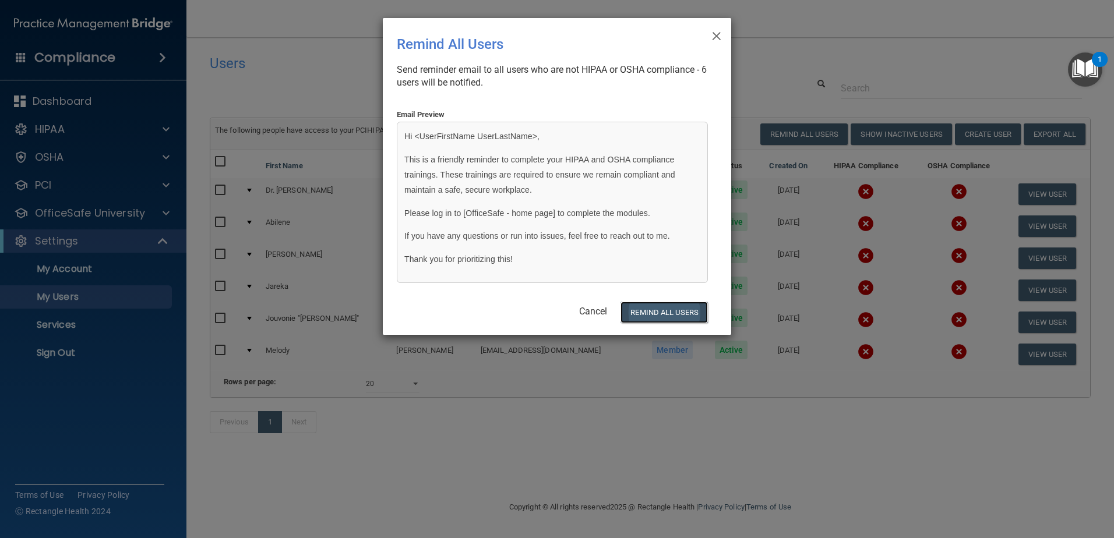
click at [657, 313] on button "REMIND ALL USERS" at bounding box center [663, 313] width 87 height 22
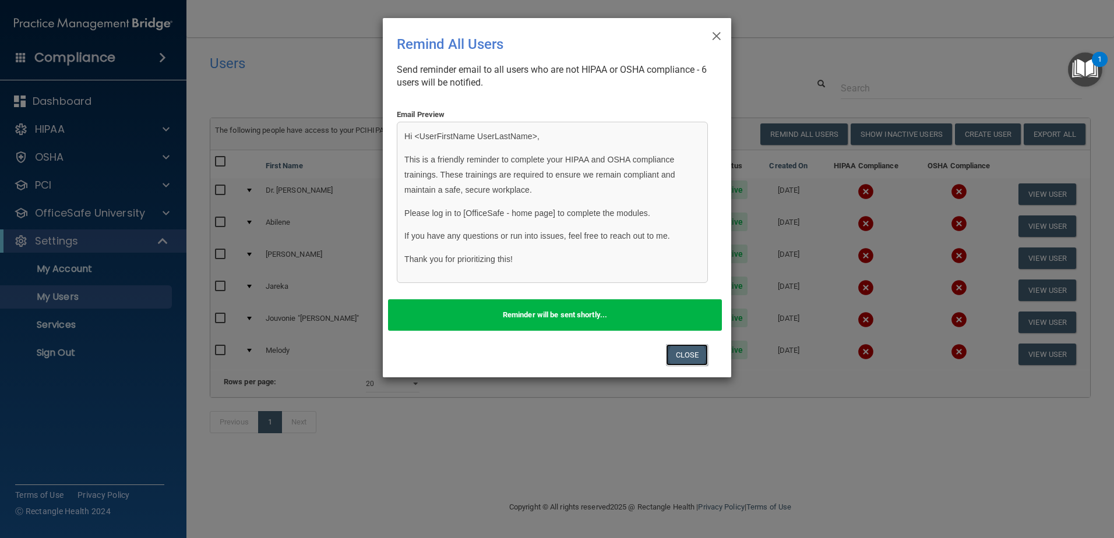
click at [681, 355] on button "Close" at bounding box center [687, 355] width 43 height 22
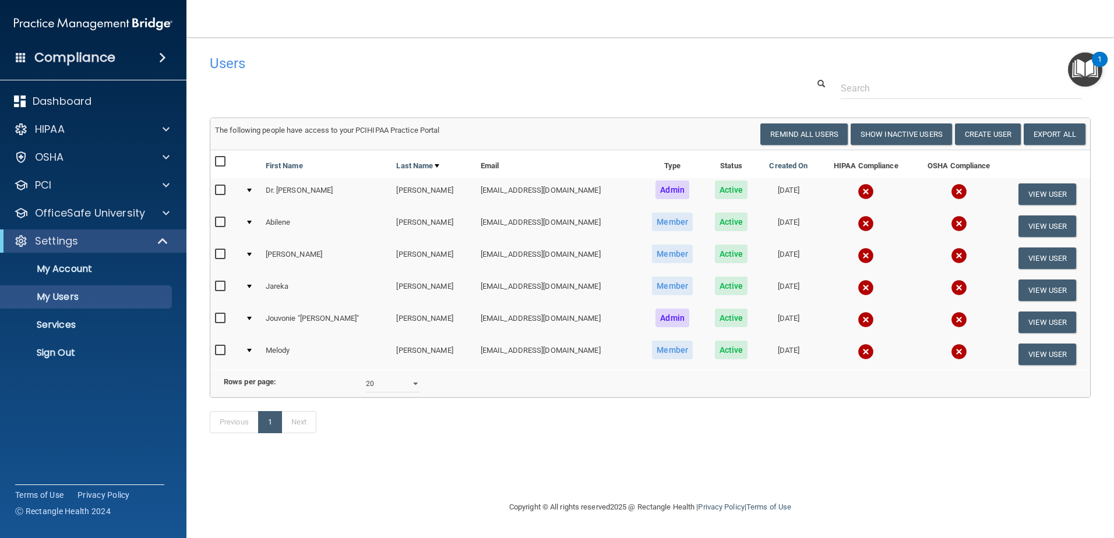
click at [1080, 75] on img "Open Resource Center, 1 new notification" at bounding box center [1085, 69] width 34 height 34
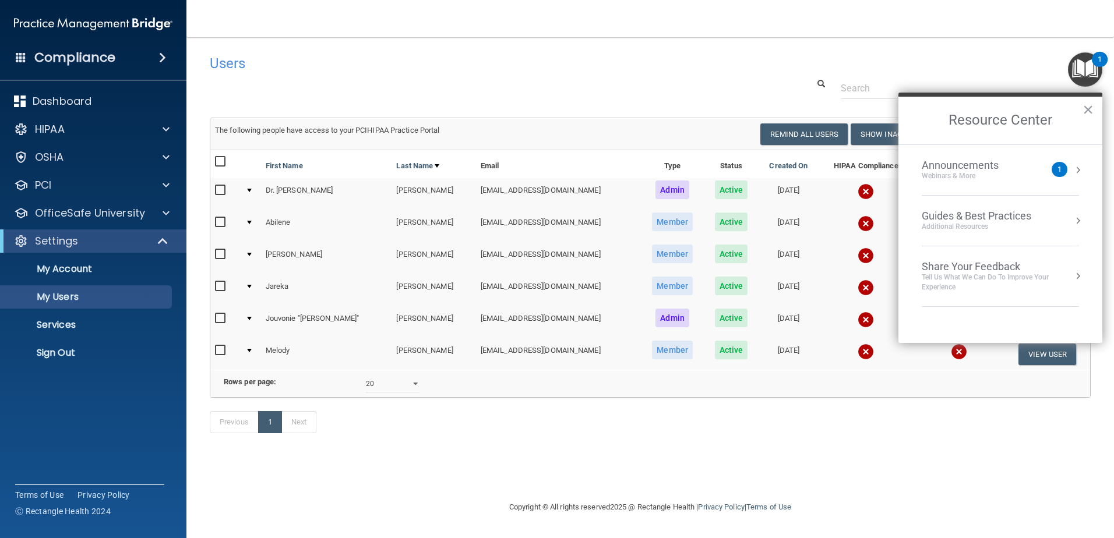
click at [1066, 170] on div "1" at bounding box center [1060, 169] width 16 height 15
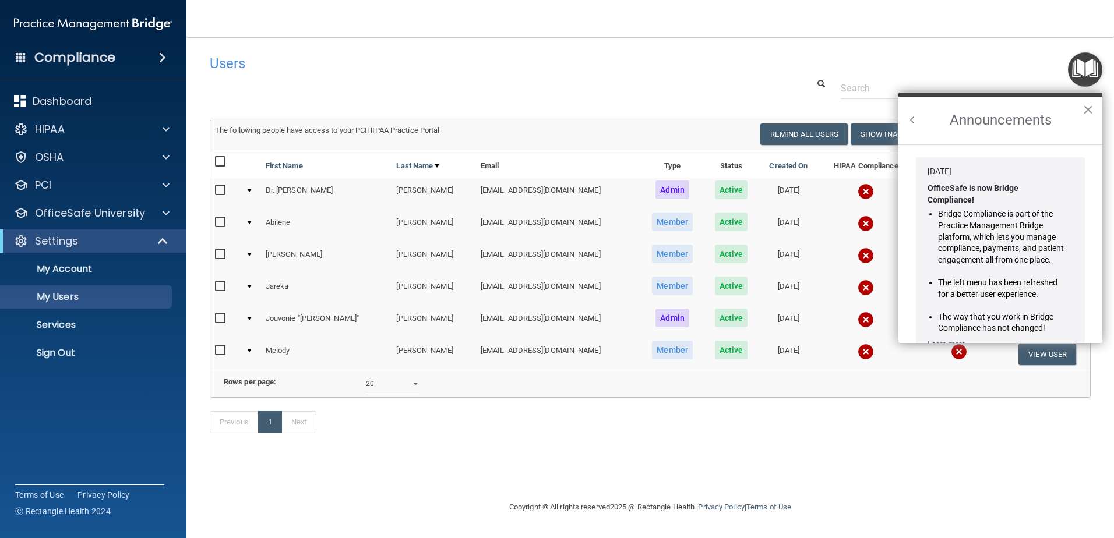
click at [1085, 105] on button "×" at bounding box center [1087, 109] width 11 height 19
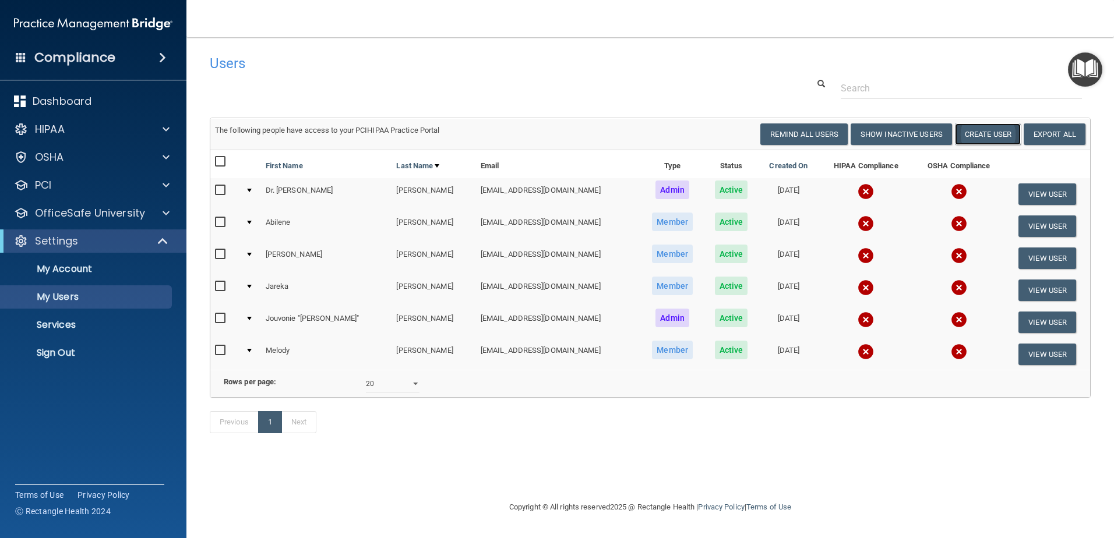
click at [970, 139] on button "Create User" at bounding box center [988, 135] width 66 height 22
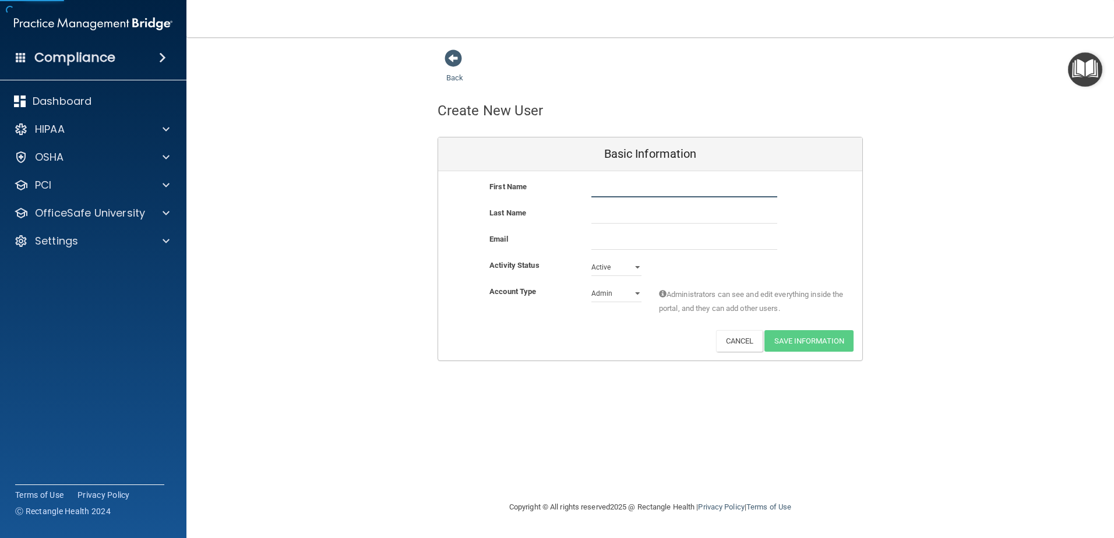
click at [623, 183] on input "text" at bounding box center [684, 188] width 186 height 17
type input "Sai Krishna"
type input "B"
type input "Bandaaru"
click at [604, 185] on input "Sai Krishna" at bounding box center [684, 188] width 186 height 17
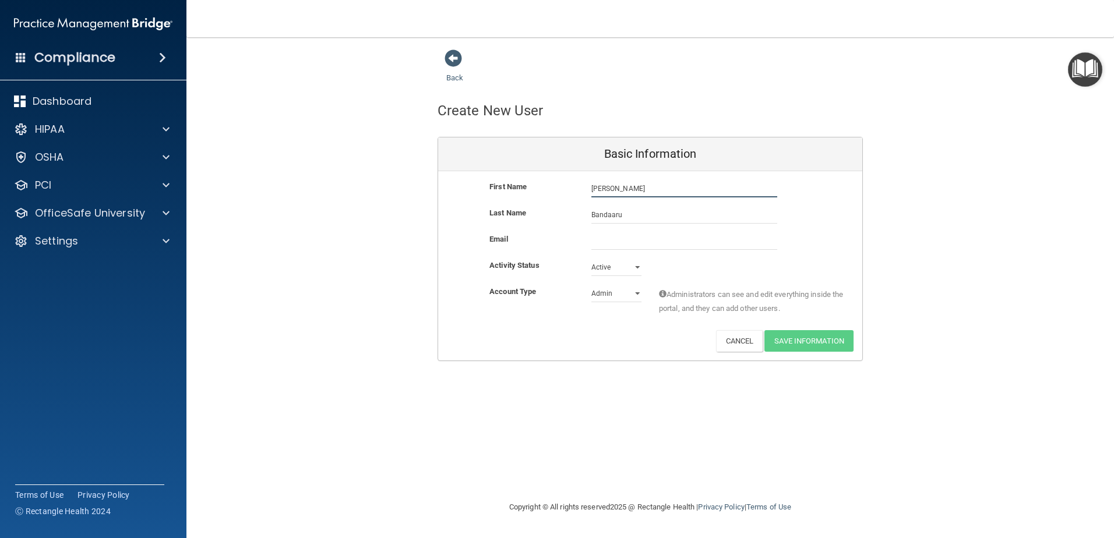
type input "[PERSON_NAME]"
click at [640, 218] on input "Bandaaru" at bounding box center [684, 214] width 186 height 17
type input "[PERSON_NAME]"
click at [662, 247] on input "email" at bounding box center [684, 240] width 186 height 17
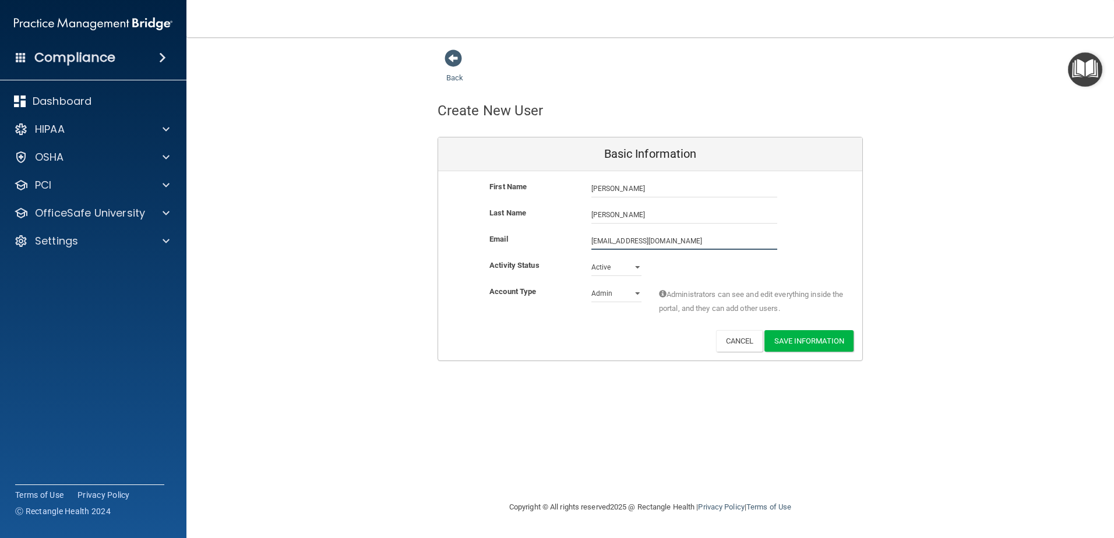
type input "[EMAIL_ADDRESS][DOMAIN_NAME]"
click at [778, 279] on div "Activity Status Active Active Inactive" at bounding box center [650, 272] width 424 height 26
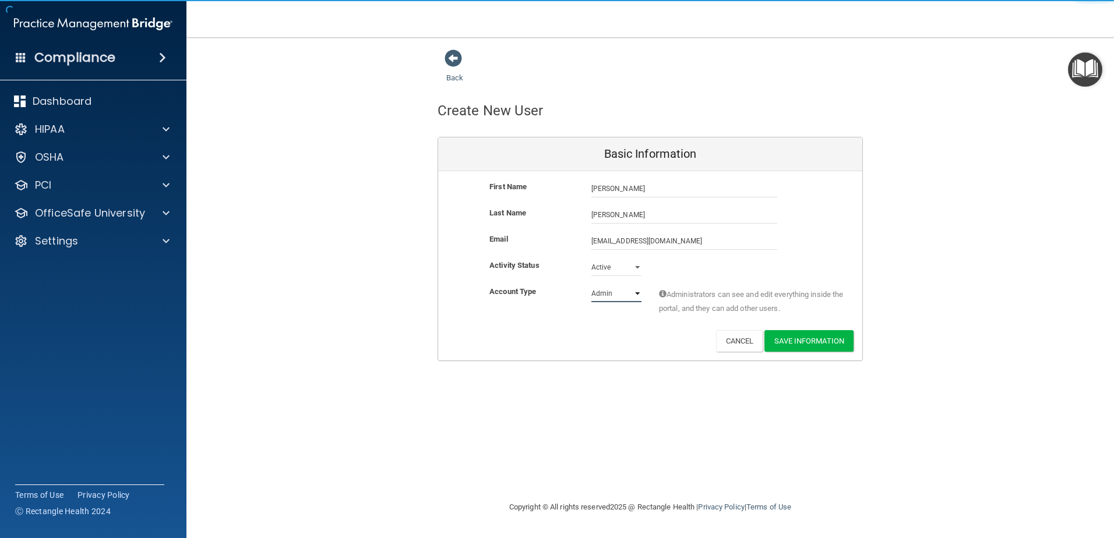
click at [637, 294] on select "Admin Member" at bounding box center [616, 293] width 50 height 17
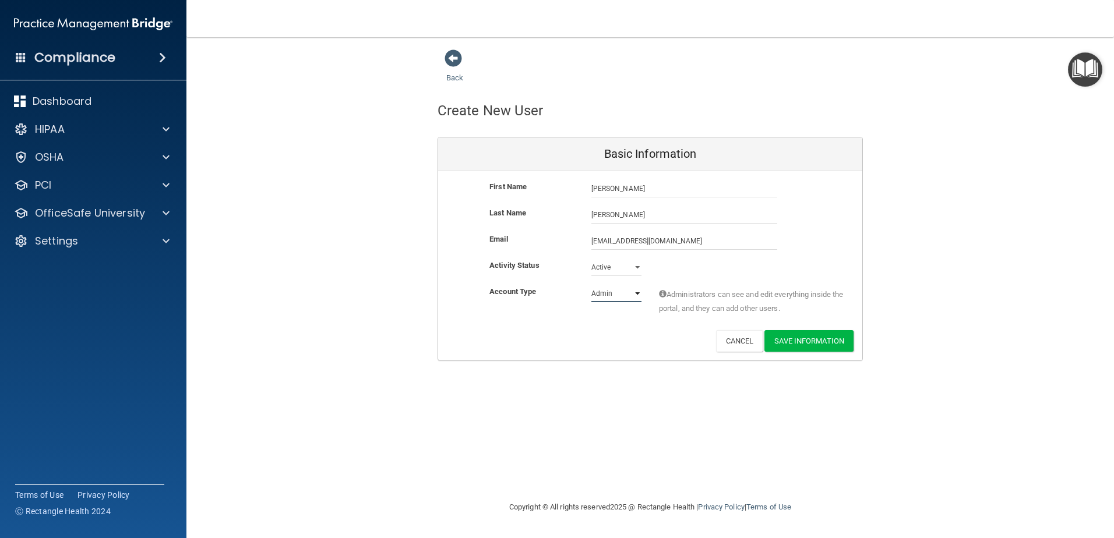
select select "practice_member"
click at [591, 285] on select "Admin Member" at bounding box center [616, 293] width 50 height 17
click at [632, 317] on div "Account Type Practice Member Admin Member Financial Institution Business Associ…" at bounding box center [650, 303] width 424 height 37
click at [809, 340] on button "Save Information" at bounding box center [808, 341] width 89 height 22
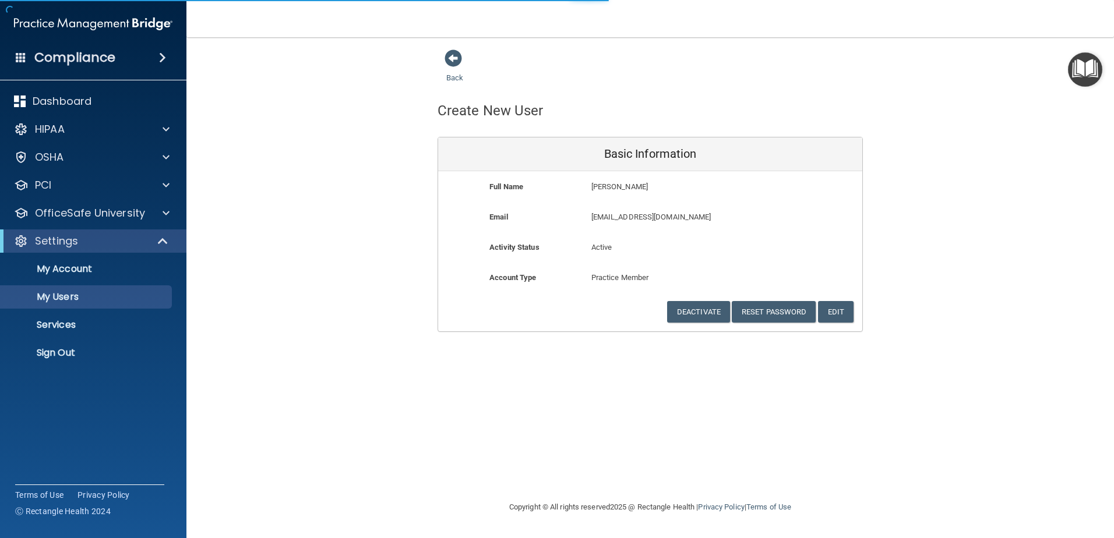
select select "20"
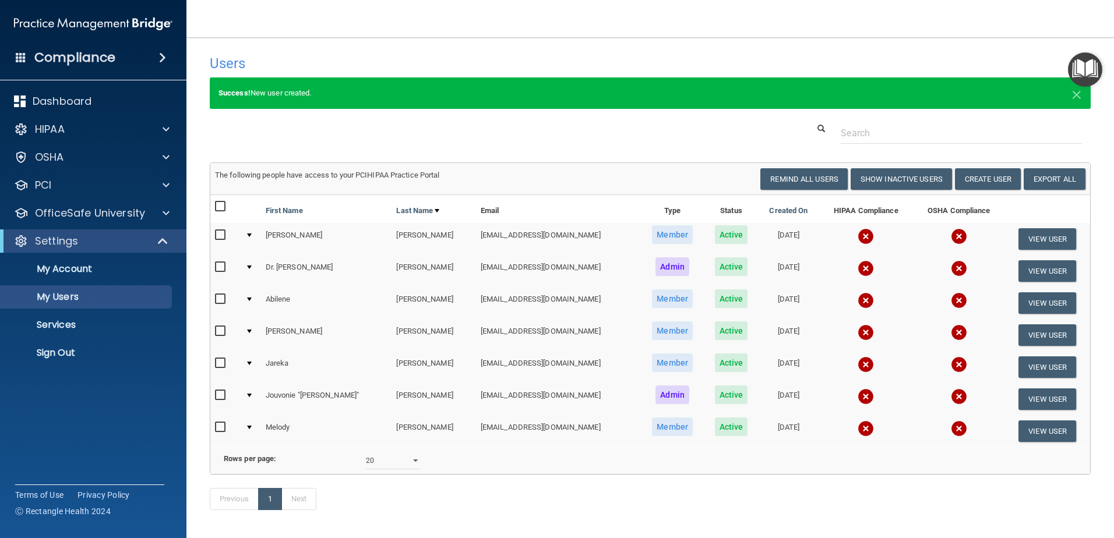
click at [219, 233] on input "checkbox" at bounding box center [221, 235] width 13 height 9
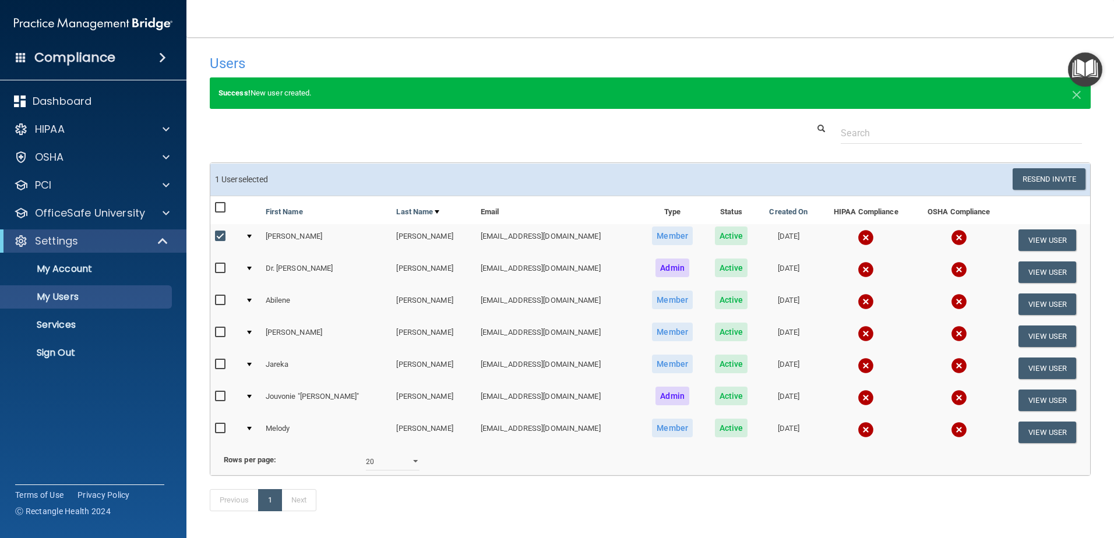
click at [220, 235] on input "checkbox" at bounding box center [221, 236] width 13 height 9
checkbox input "false"
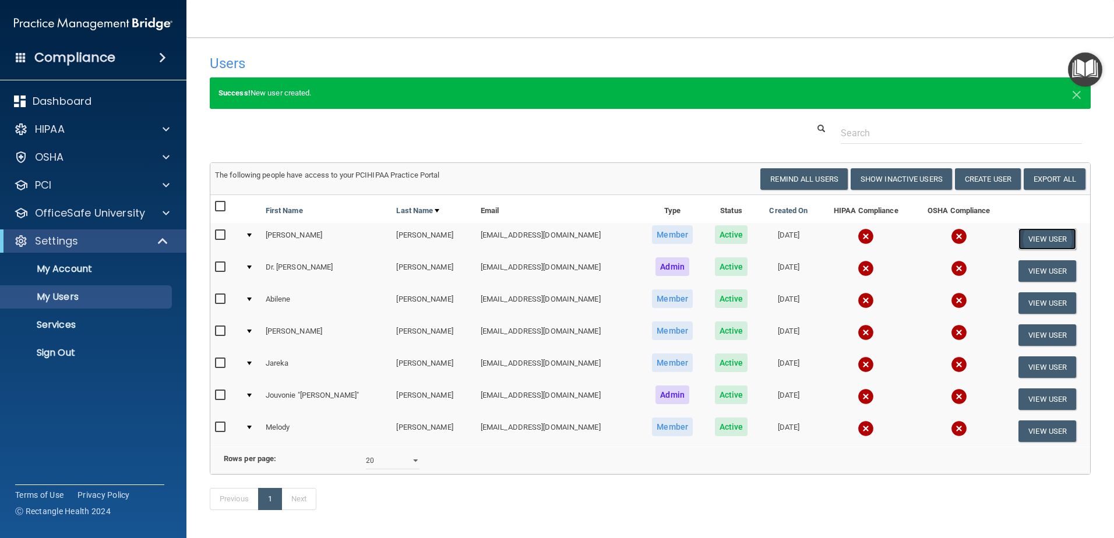
click at [1024, 244] on button "View User" at bounding box center [1047, 239] width 58 height 22
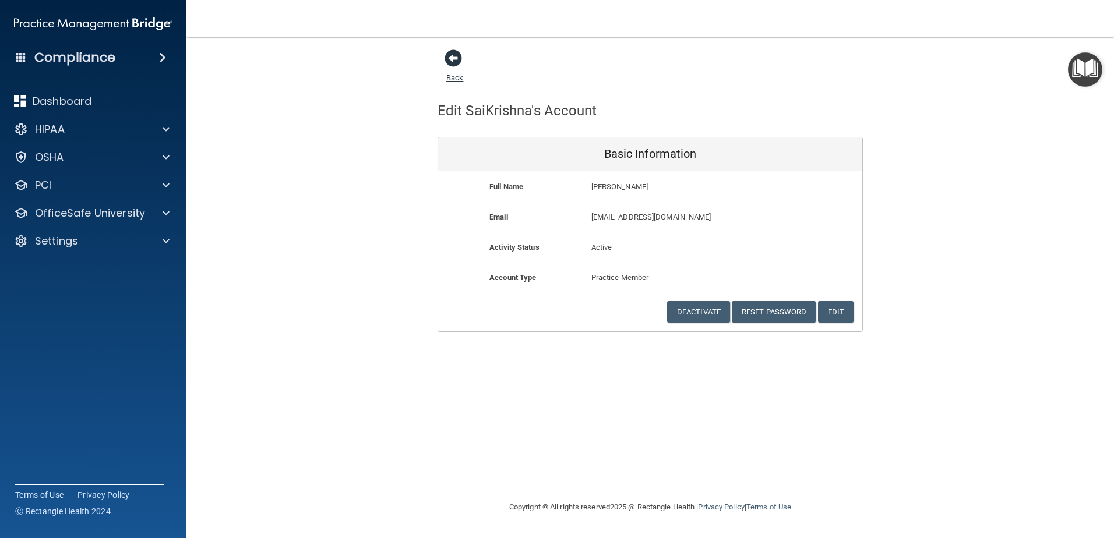
click at [456, 59] on span at bounding box center [453, 58] width 17 height 17
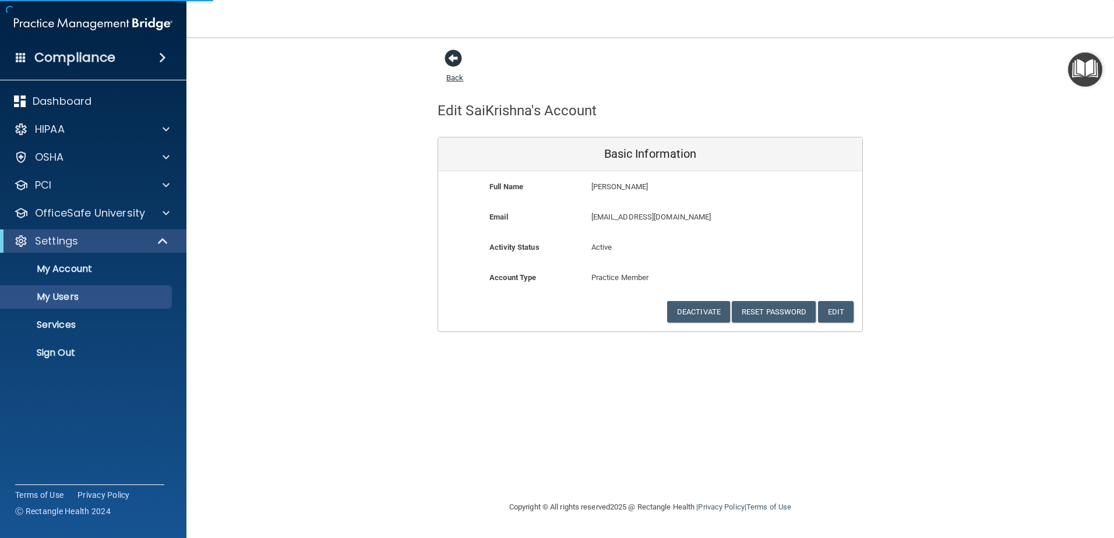
select select "20"
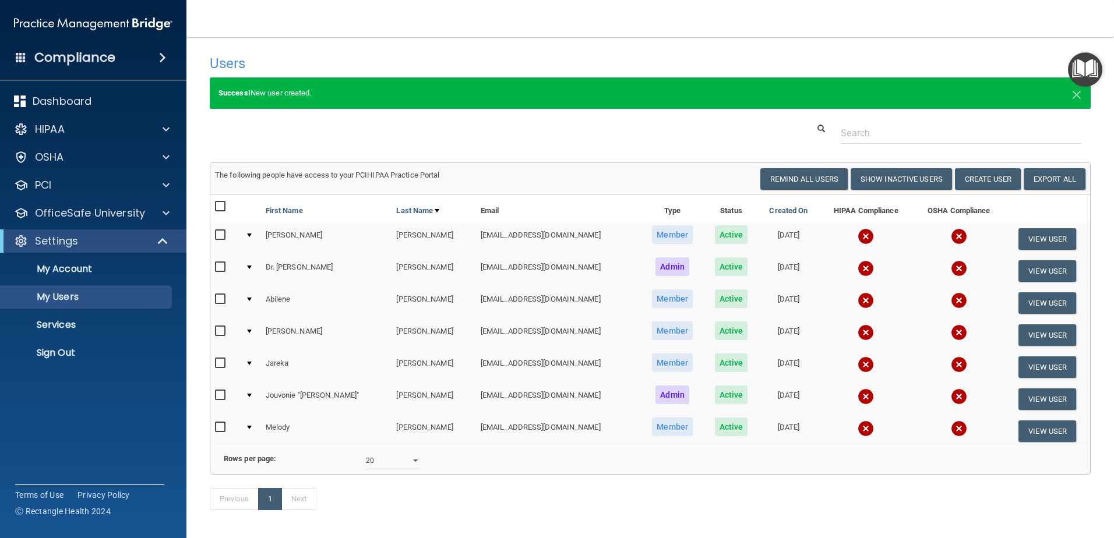
click at [220, 236] on input "checkbox" at bounding box center [221, 235] width 13 height 9
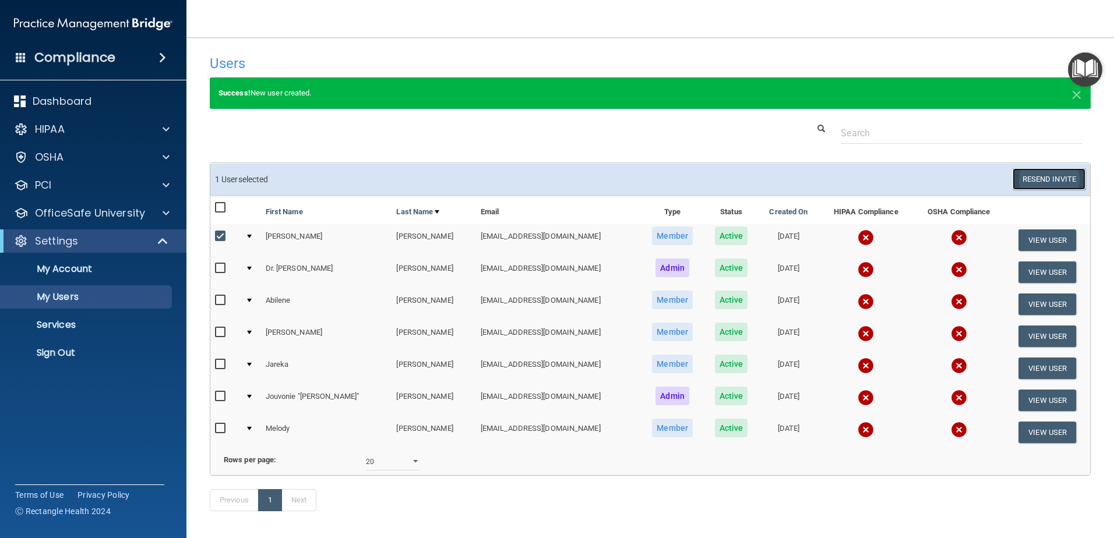
click at [1028, 186] on button "Resend Invite" at bounding box center [1049, 179] width 73 height 22
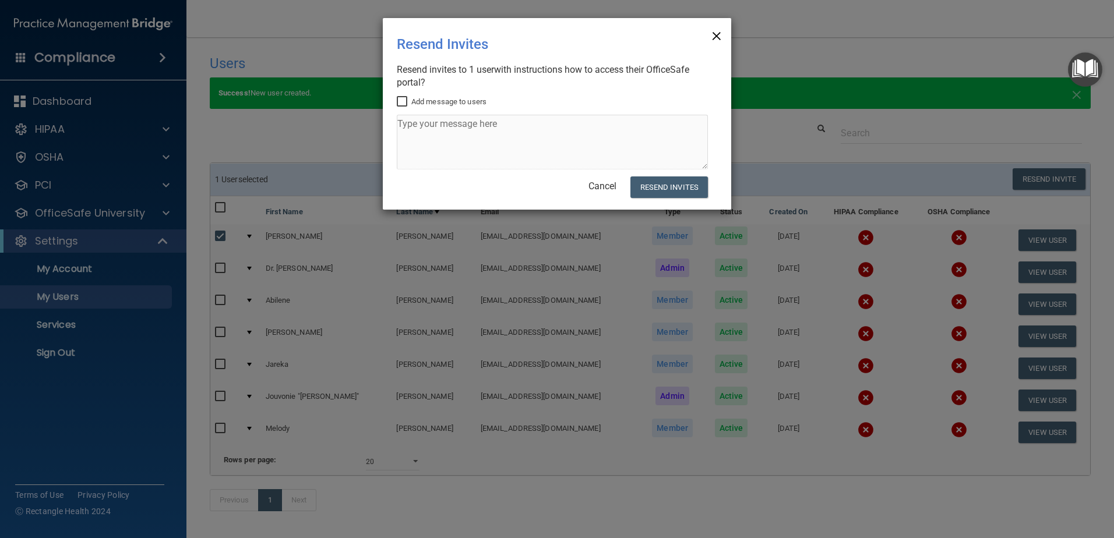
click at [719, 40] on span "×" at bounding box center [716, 34] width 10 height 23
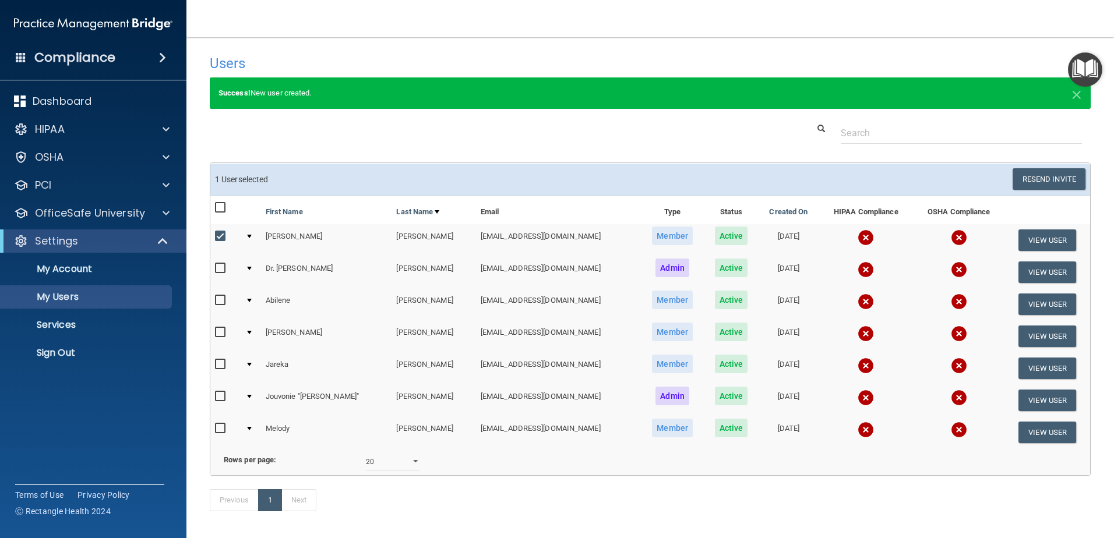
click at [217, 233] on input "checkbox" at bounding box center [221, 236] width 13 height 9
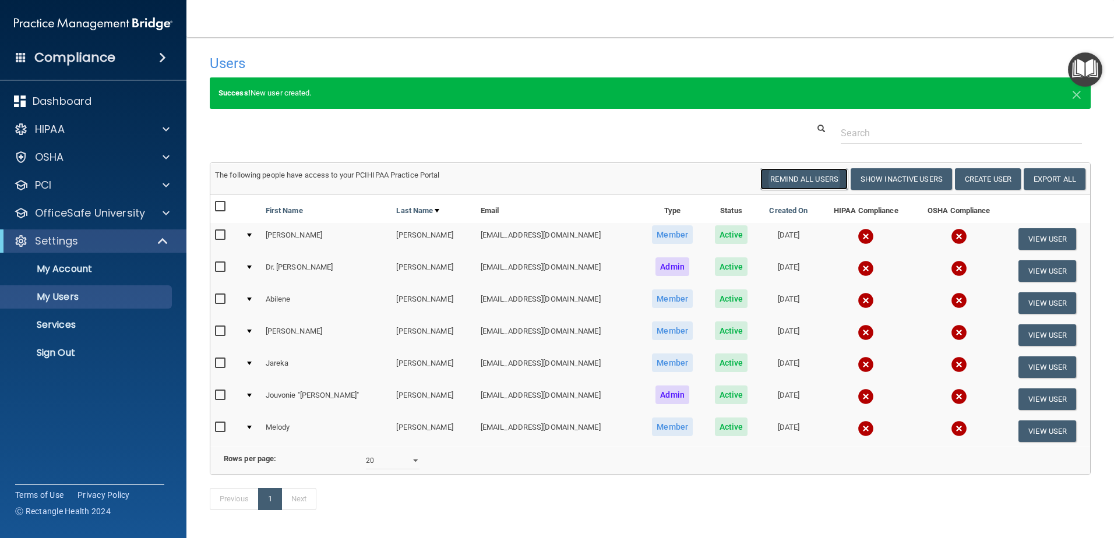
click at [790, 184] on button "Remind All Users" at bounding box center [803, 179] width 87 height 22
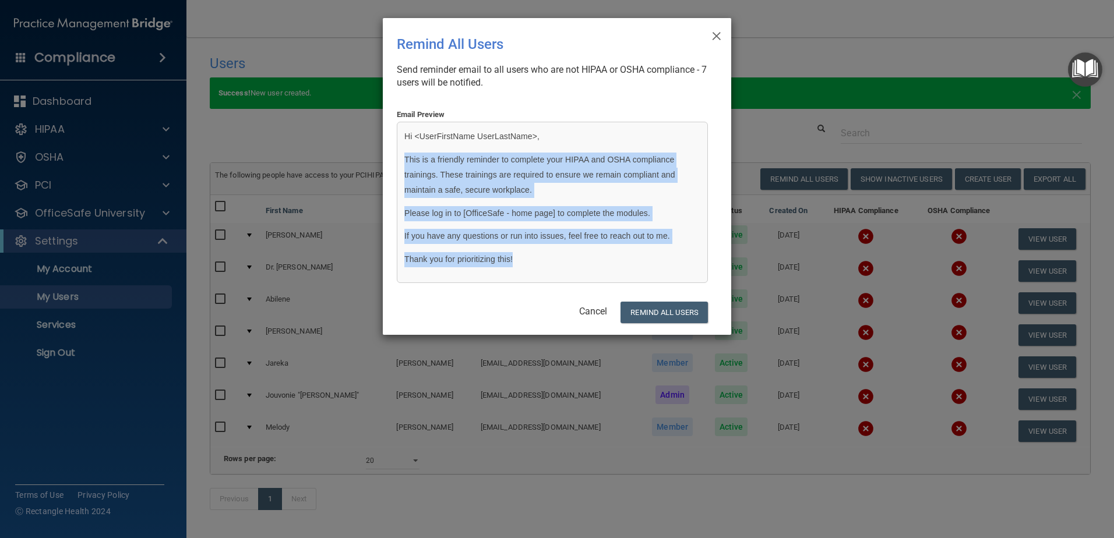
drag, startPoint x: 405, startPoint y: 160, endPoint x: 651, endPoint y: 247, distance: 260.2
click at [651, 247] on div "Hi <UserFirstName UserLastName>, This is a friendly reminder to complete your H…" at bounding box center [552, 202] width 311 height 161
copy div "This is a friendly reminder to complete your HIPAA and OSHA compliance training…"
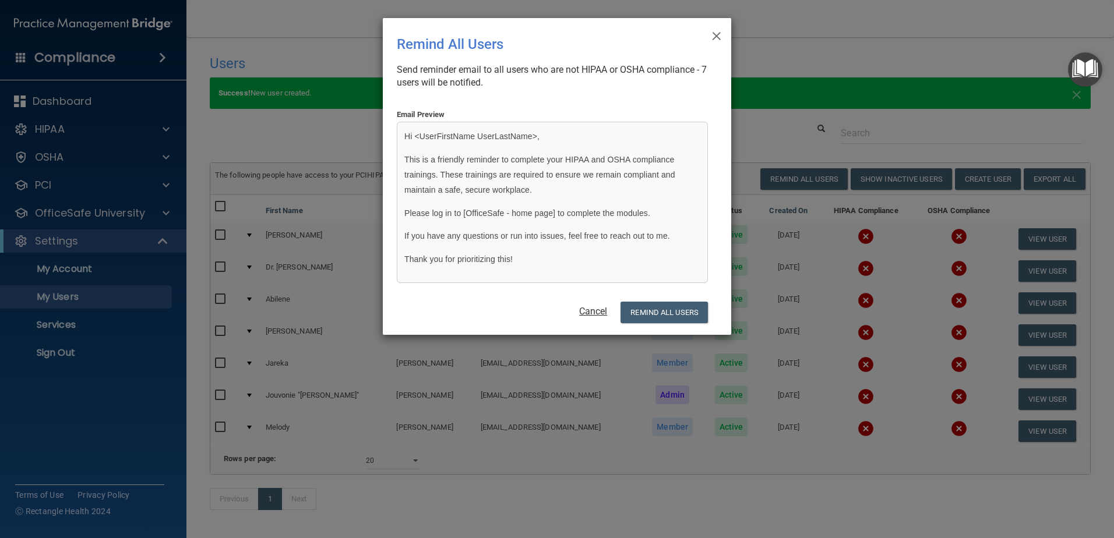
click at [599, 311] on link "Cancel" at bounding box center [593, 311] width 28 height 11
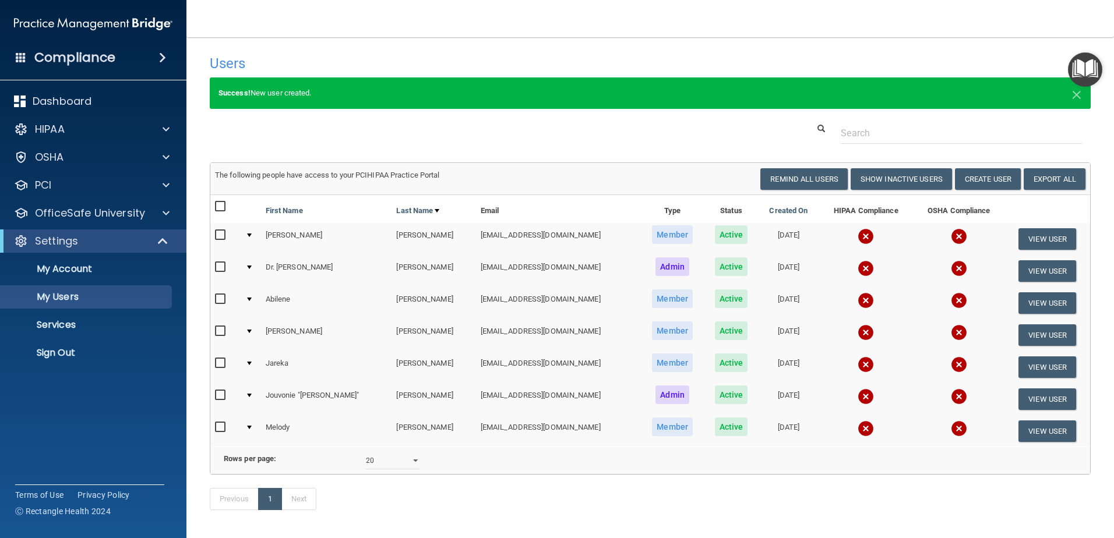
click at [219, 234] on input "checkbox" at bounding box center [221, 235] width 13 height 9
checkbox input "true"
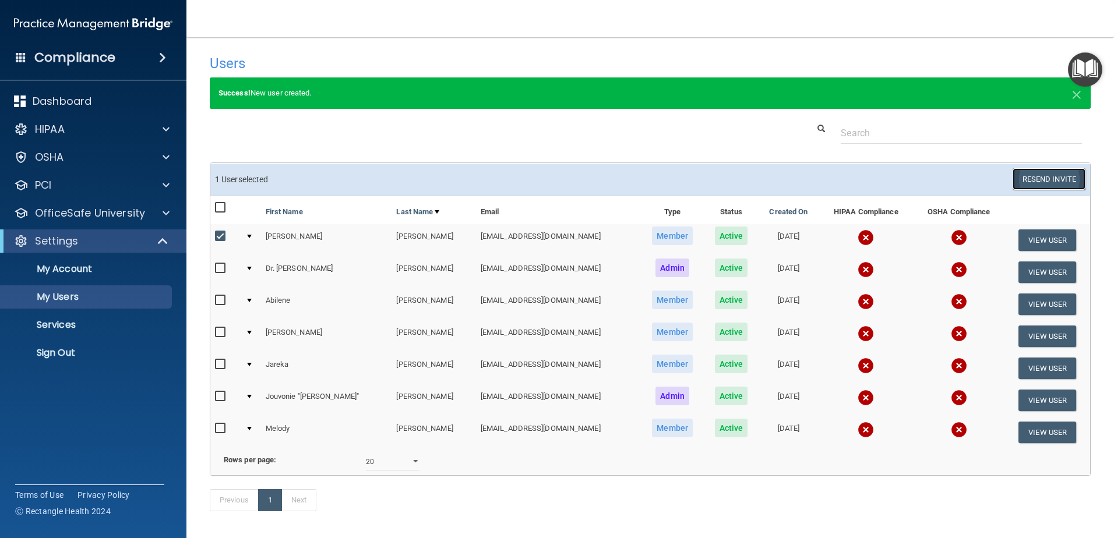
click at [1021, 183] on button "Resend Invite" at bounding box center [1049, 179] width 73 height 22
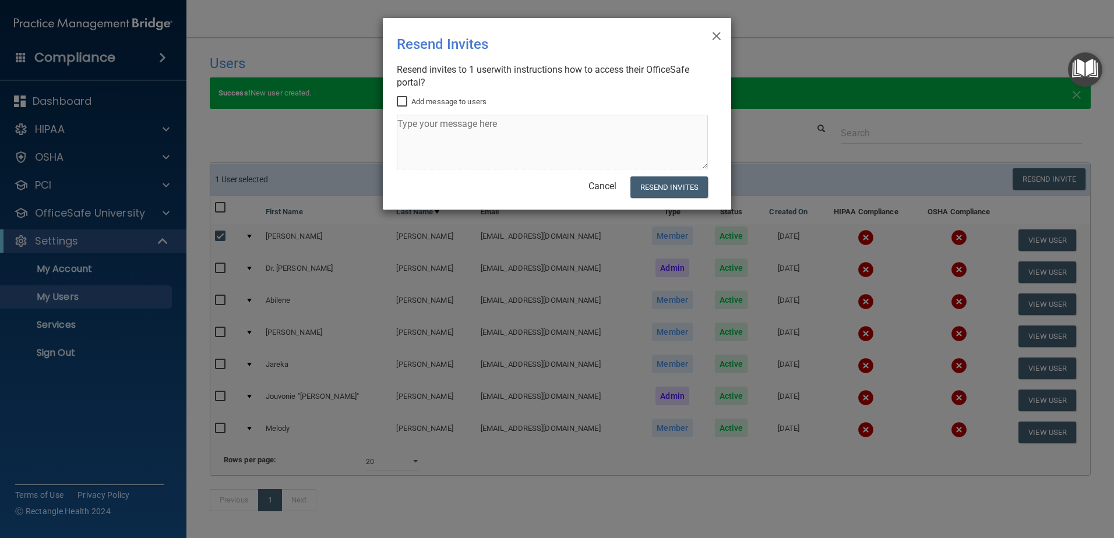
click at [404, 103] on input "Add message to users" at bounding box center [403, 101] width 13 height 9
checkbox input "true"
click at [406, 125] on textarea at bounding box center [552, 142] width 311 height 55
paste textarea "This is a friendly reminder to complete your HIPAA and OSHA compliance training…"
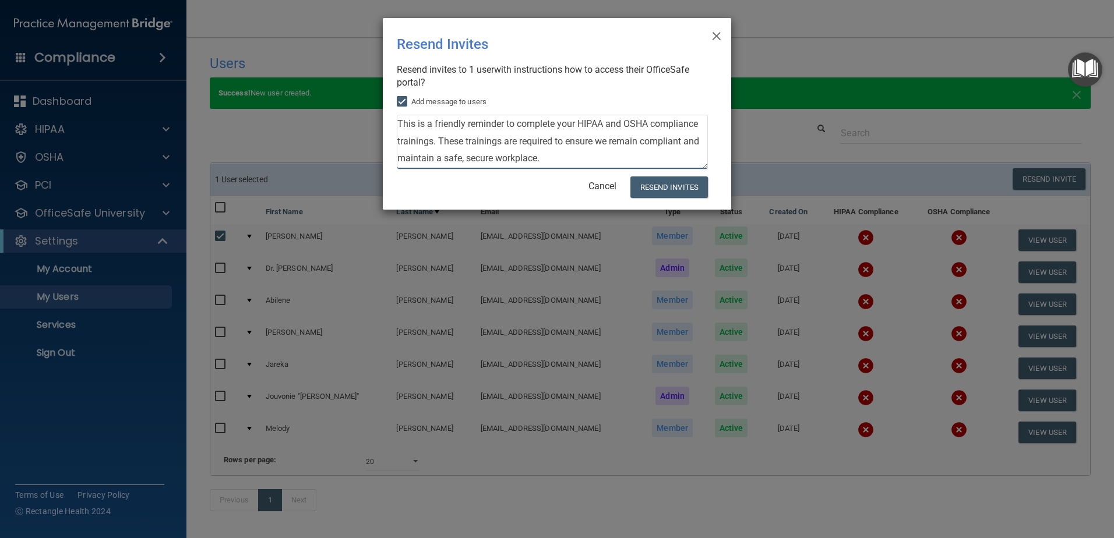
scroll to position [98, 0]
type textarea "This is a friendly reminder to complete your HIPAA and OSHA compliance training…"
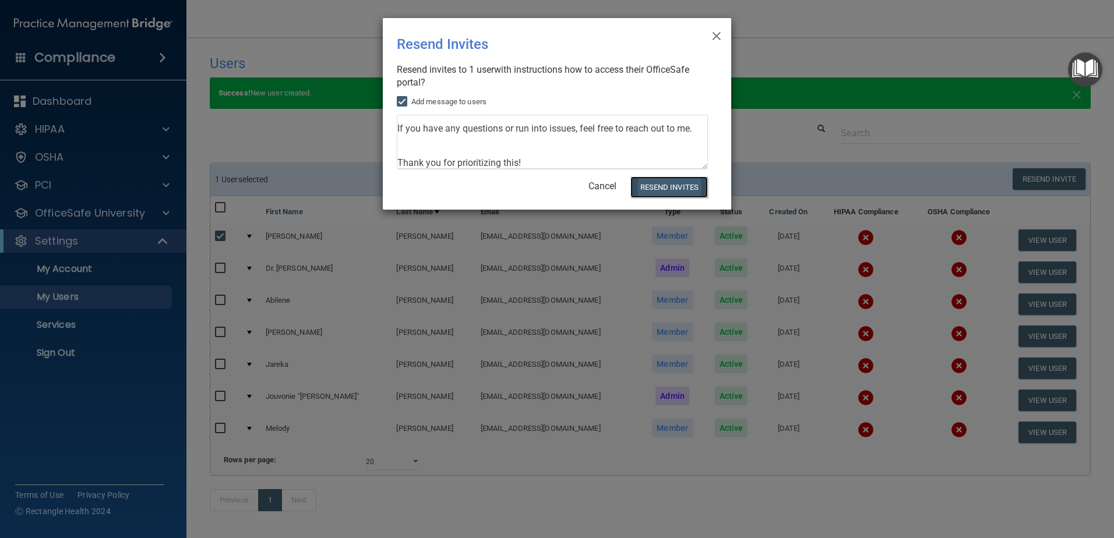
click at [665, 191] on button "Resend Invites" at bounding box center [668, 188] width 77 height 22
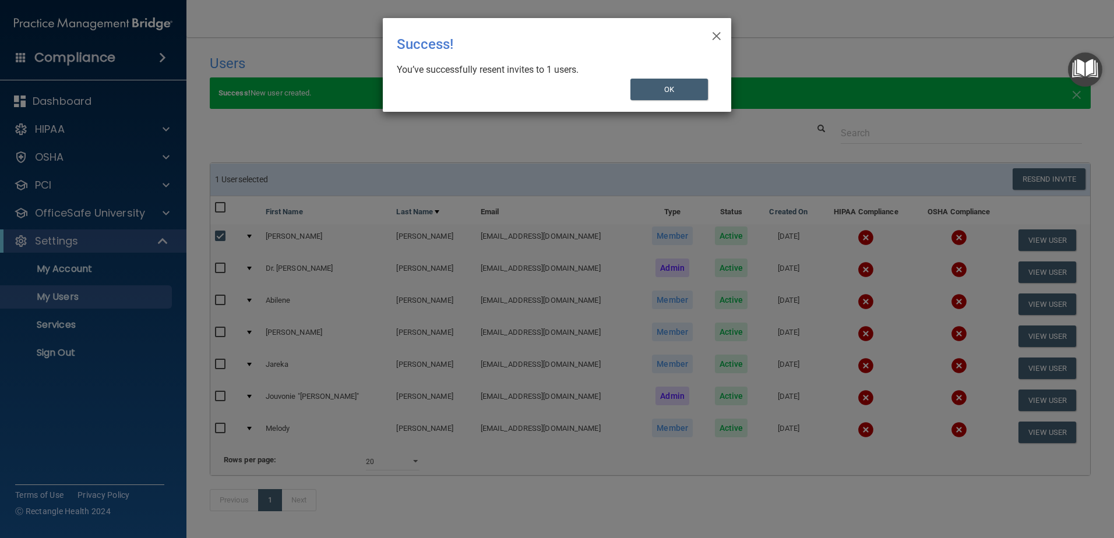
click at [676, 77] on div "× Close Success! You’ve successfully resent invites to 1 users. OK" at bounding box center [557, 65] width 348 height 94
click at [676, 90] on button "OK" at bounding box center [669, 90] width 78 height 22
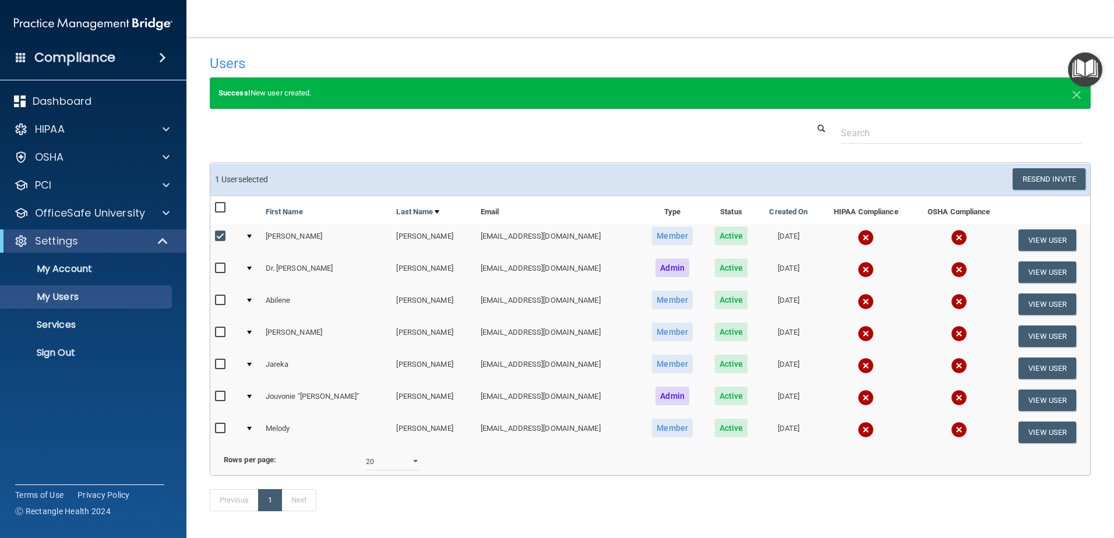
click at [221, 236] on input "checkbox" at bounding box center [221, 236] width 13 height 9
checkbox input "false"
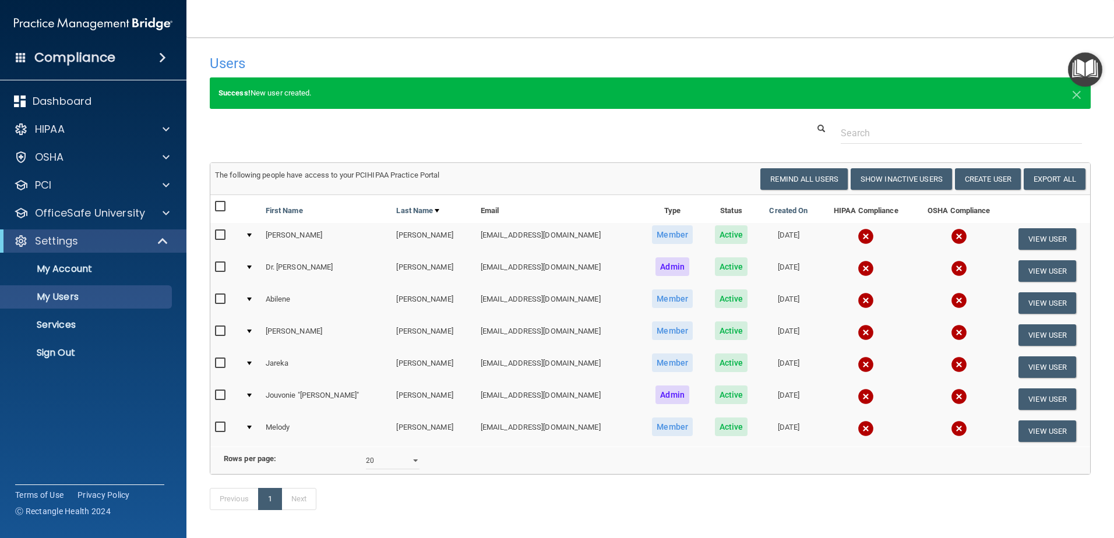
scroll to position [54, 0]
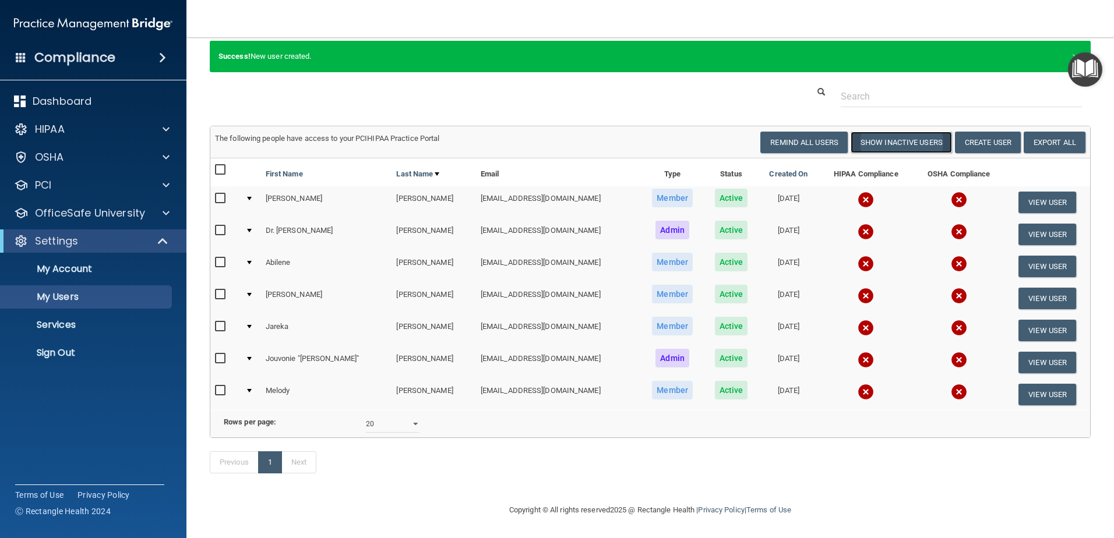
click at [898, 132] on button "Show Inactive Users" at bounding box center [901, 143] width 101 height 22
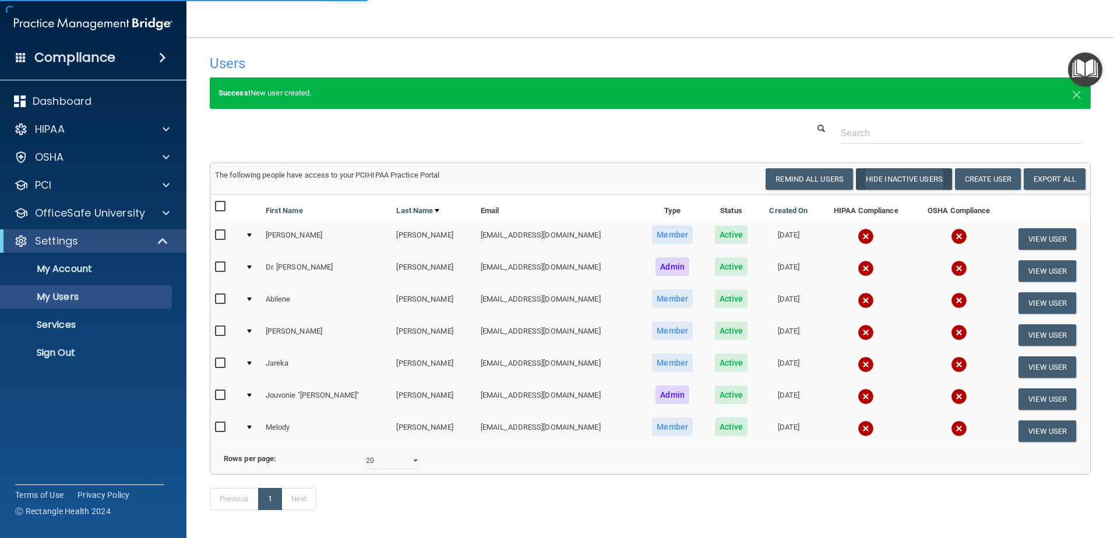
select select "20"
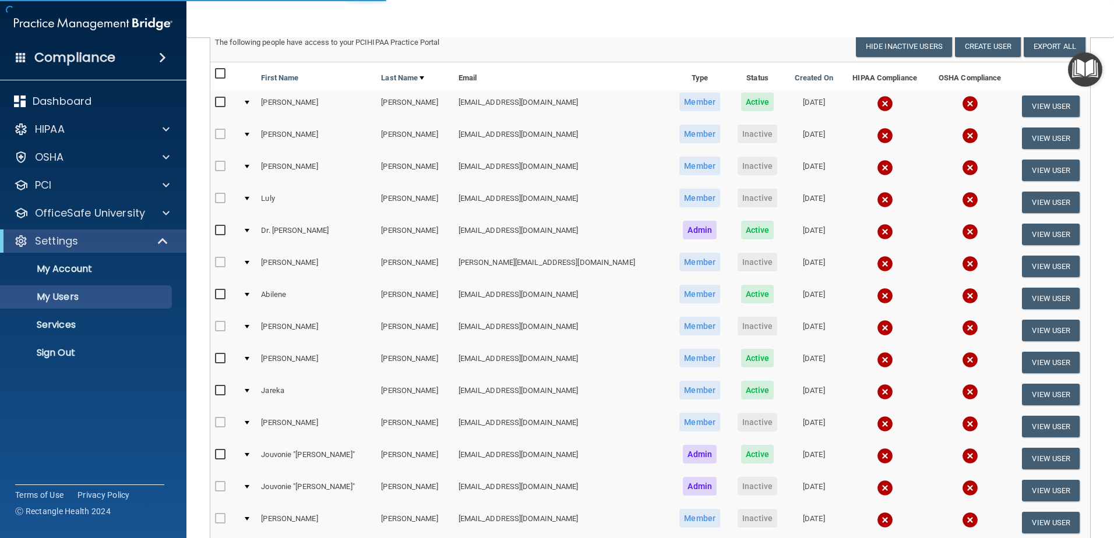
scroll to position [117, 0]
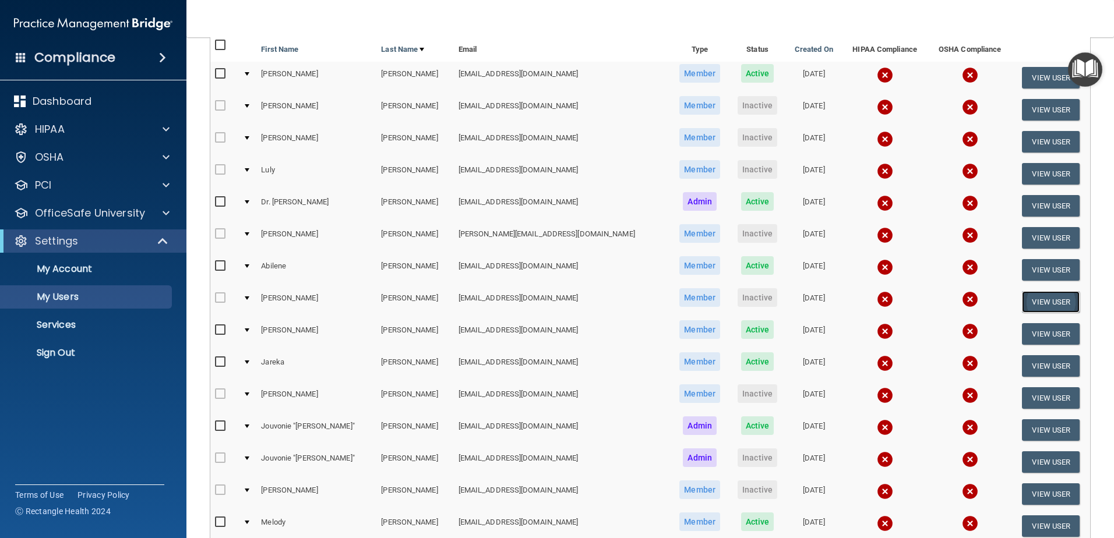
click at [1035, 301] on button "View User" at bounding box center [1051, 302] width 58 height 22
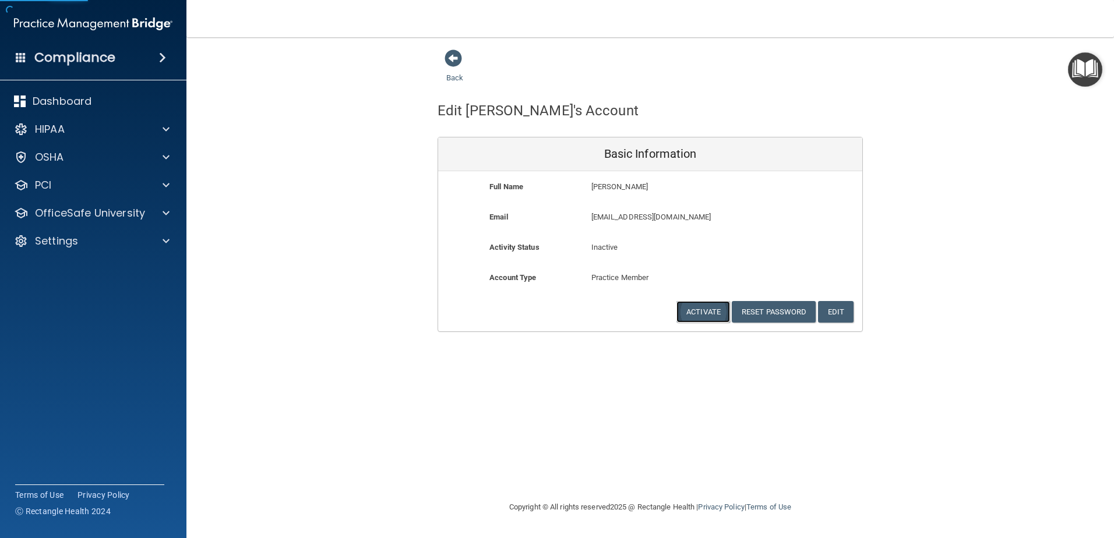
click at [698, 310] on button "Activate" at bounding box center [703, 312] width 54 height 22
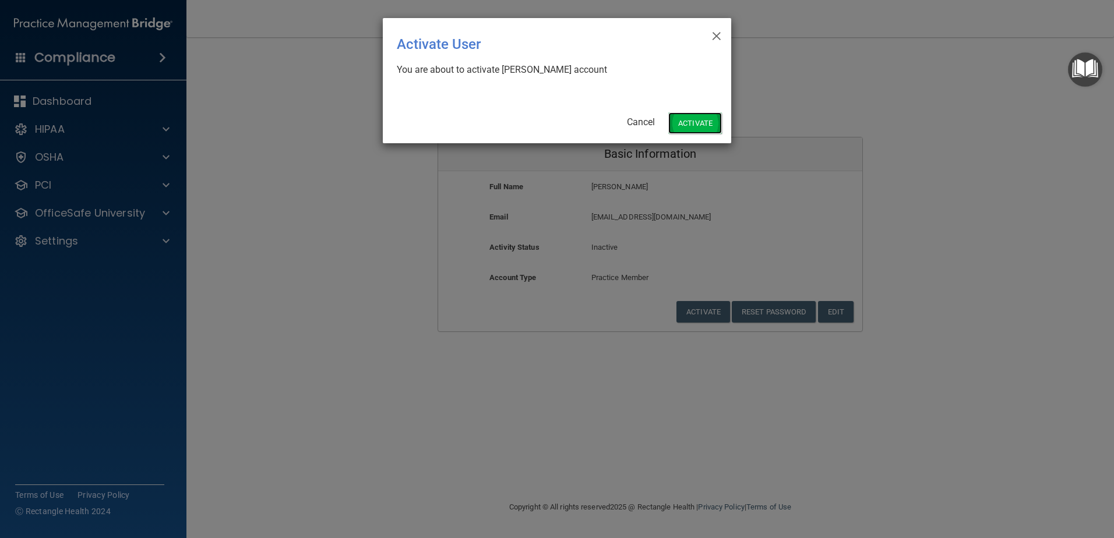
click at [683, 124] on button "Activate" at bounding box center [695, 123] width 54 height 22
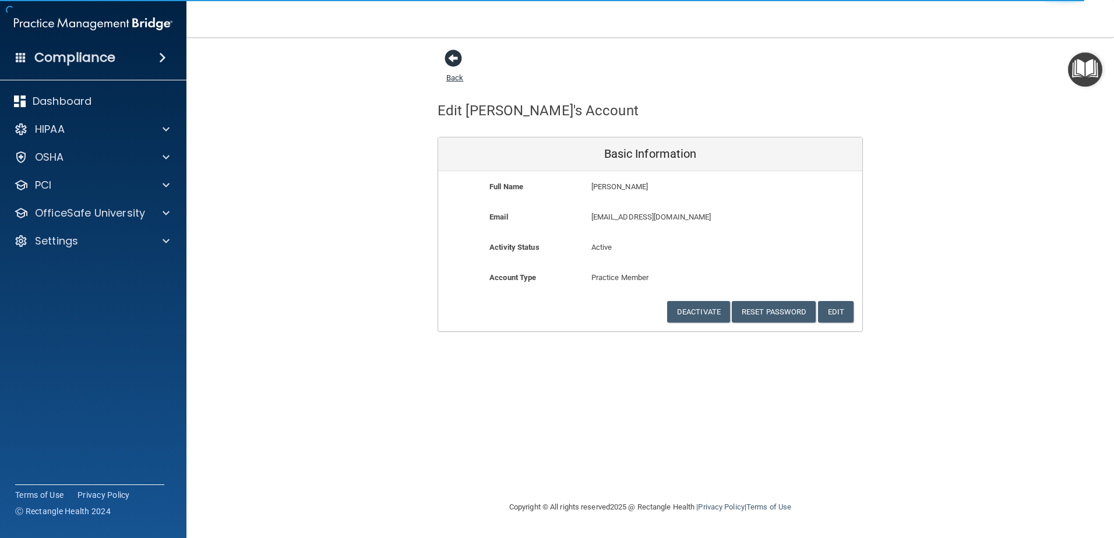
click at [454, 57] on span at bounding box center [453, 58] width 17 height 17
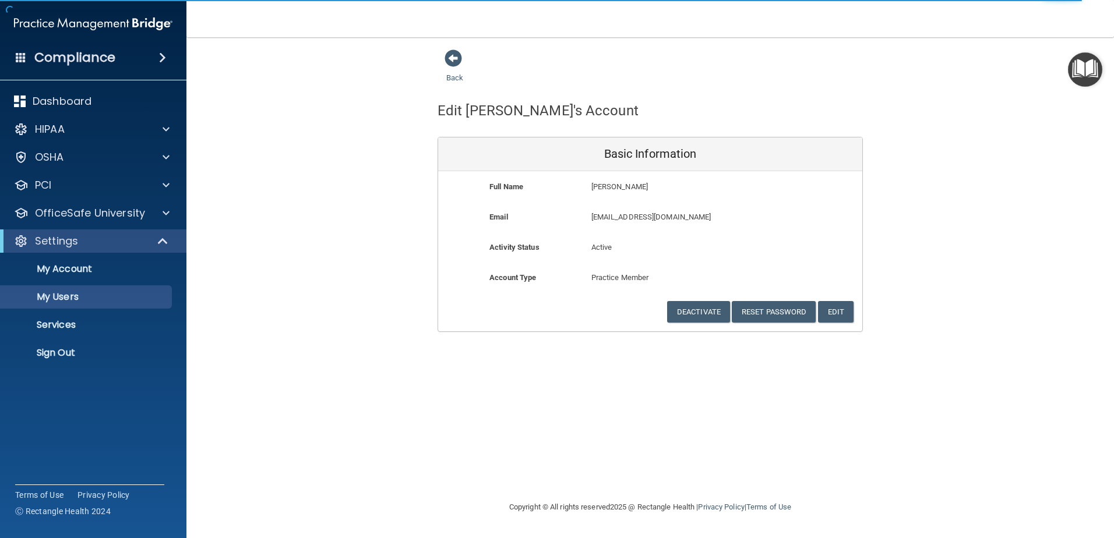
select select "20"
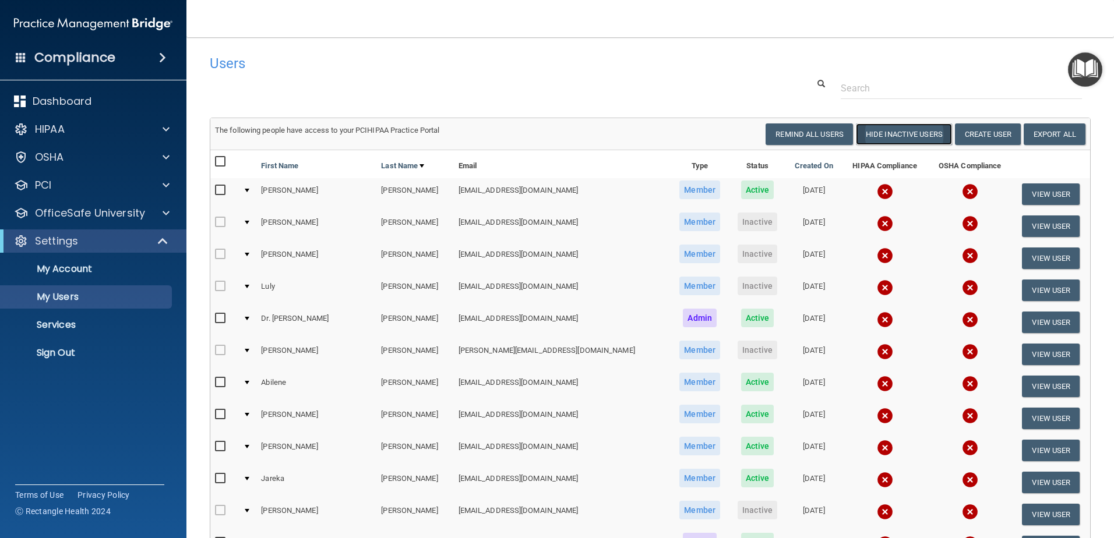
click at [926, 137] on button "Hide Inactive Users" at bounding box center [904, 135] width 96 height 22
select select "20"
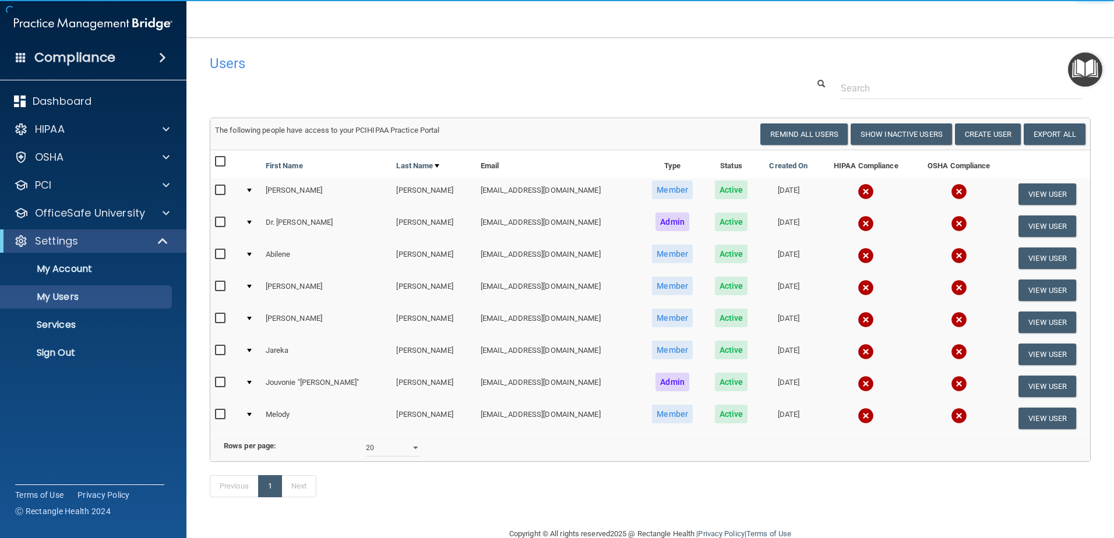
click at [222, 283] on input "checkbox" at bounding box center [221, 286] width 13 height 9
checkbox input "true"
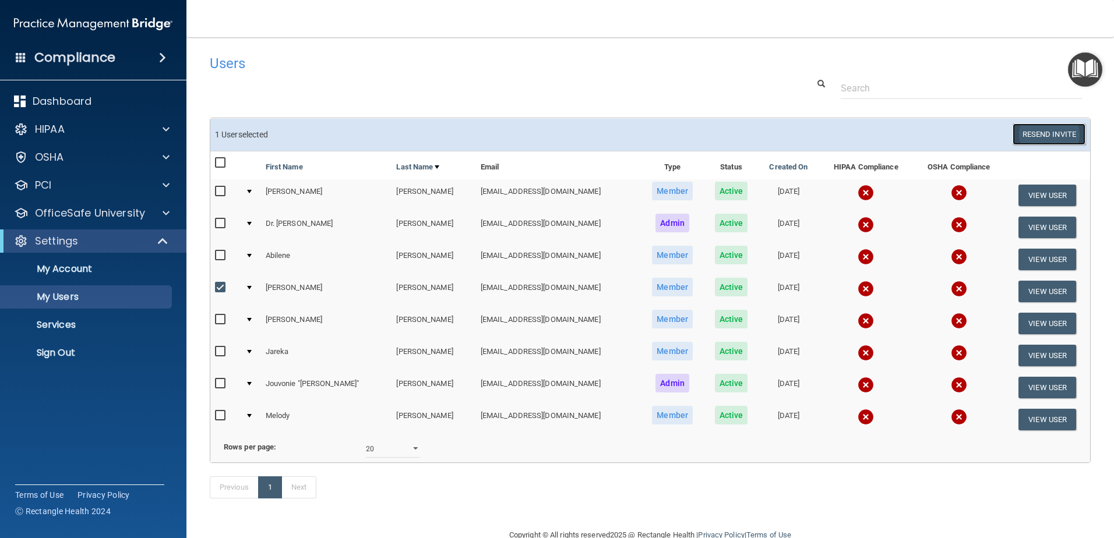
click at [1035, 131] on button "Resend Invite" at bounding box center [1049, 135] width 73 height 22
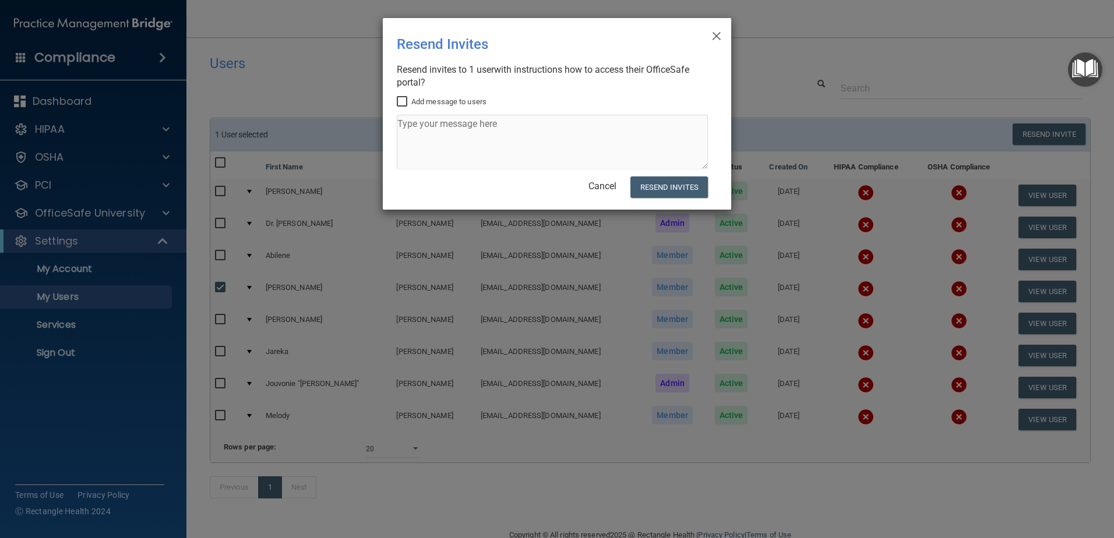
click at [409, 101] on input "Add message to users" at bounding box center [403, 101] width 13 height 9
checkbox input "true"
click at [414, 128] on textarea at bounding box center [552, 142] width 311 height 55
paste textarea "This is a friendly reminder to complete your HIPAA and OSHA compliance training…"
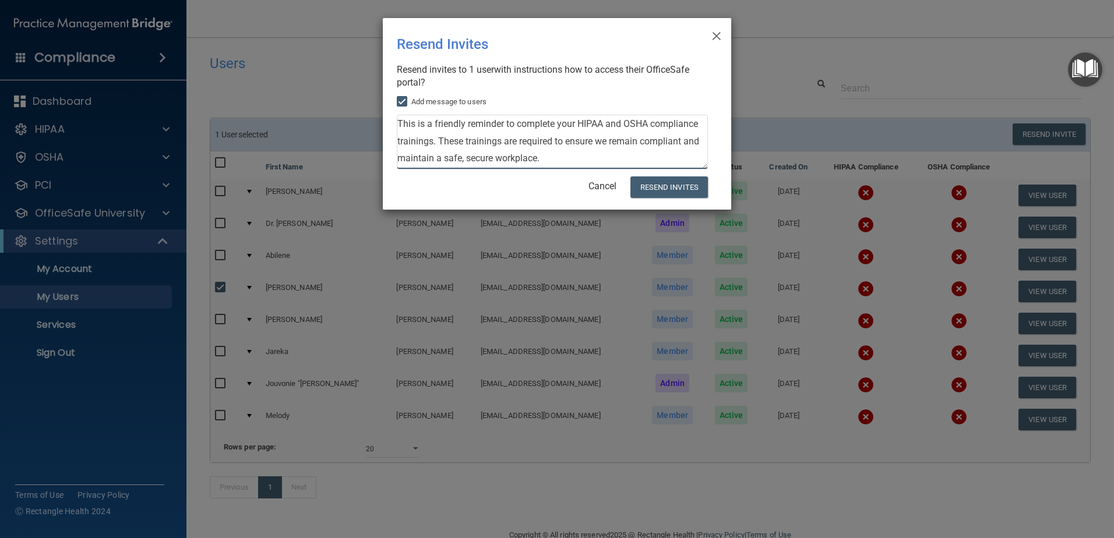
scroll to position [98, 0]
type textarea "This is a friendly reminder to complete your HIPAA and OSHA compliance training…"
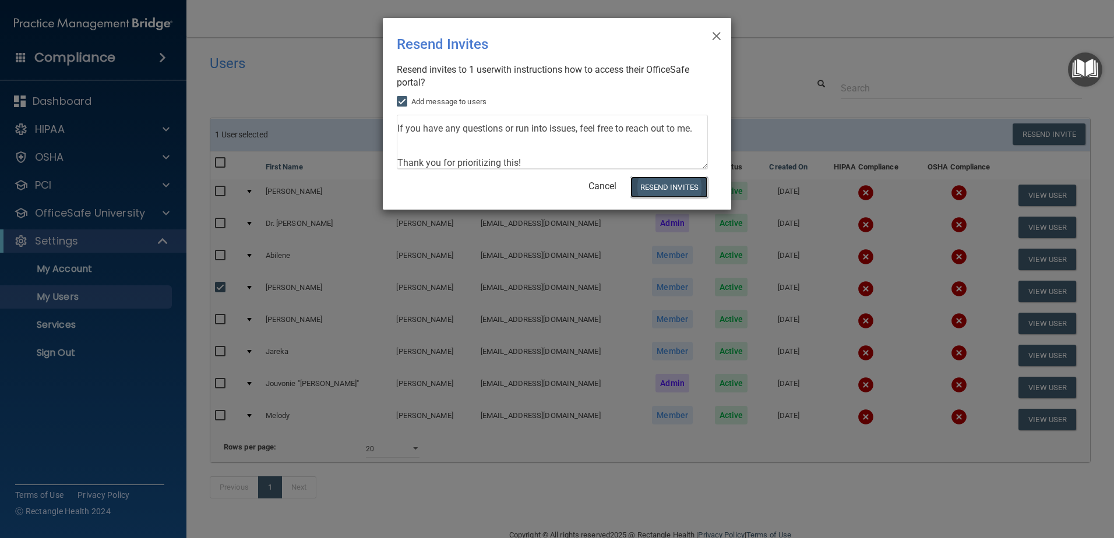
click at [660, 189] on button "Resend Invites" at bounding box center [668, 188] width 77 height 22
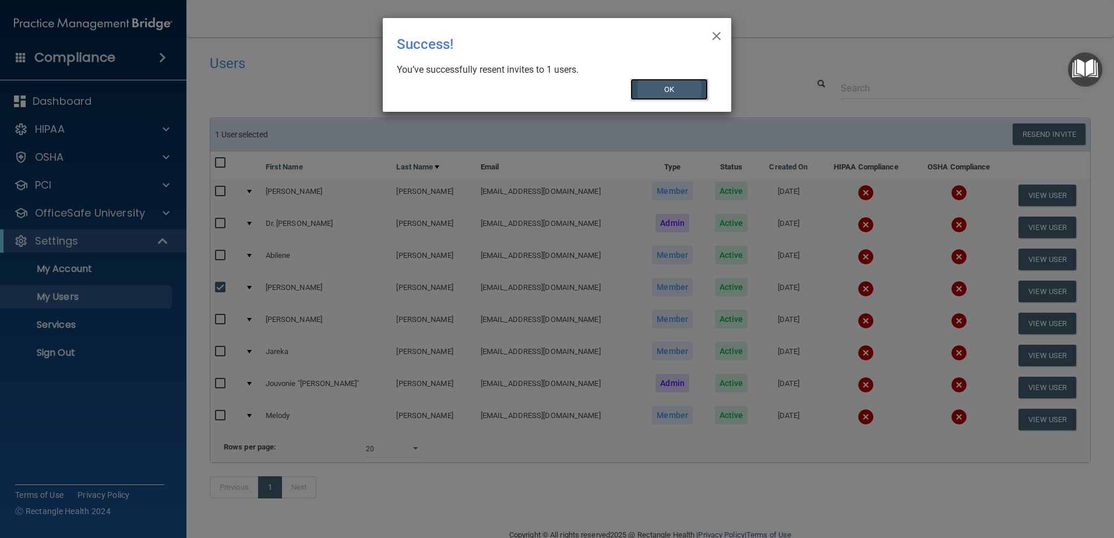
click at [660, 90] on button "OK" at bounding box center [669, 90] width 78 height 22
